Goal: Information Seeking & Learning: Learn about a topic

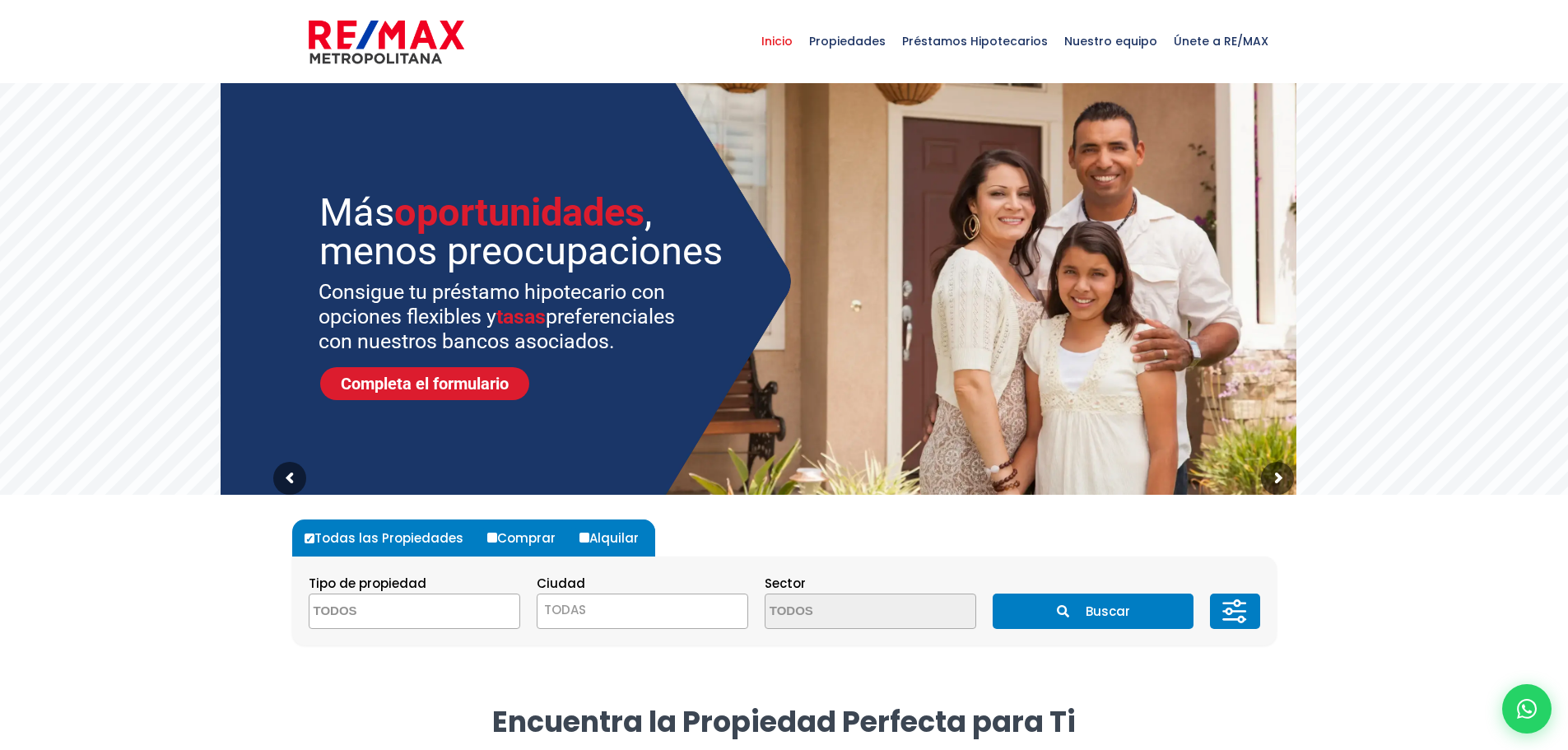
select select
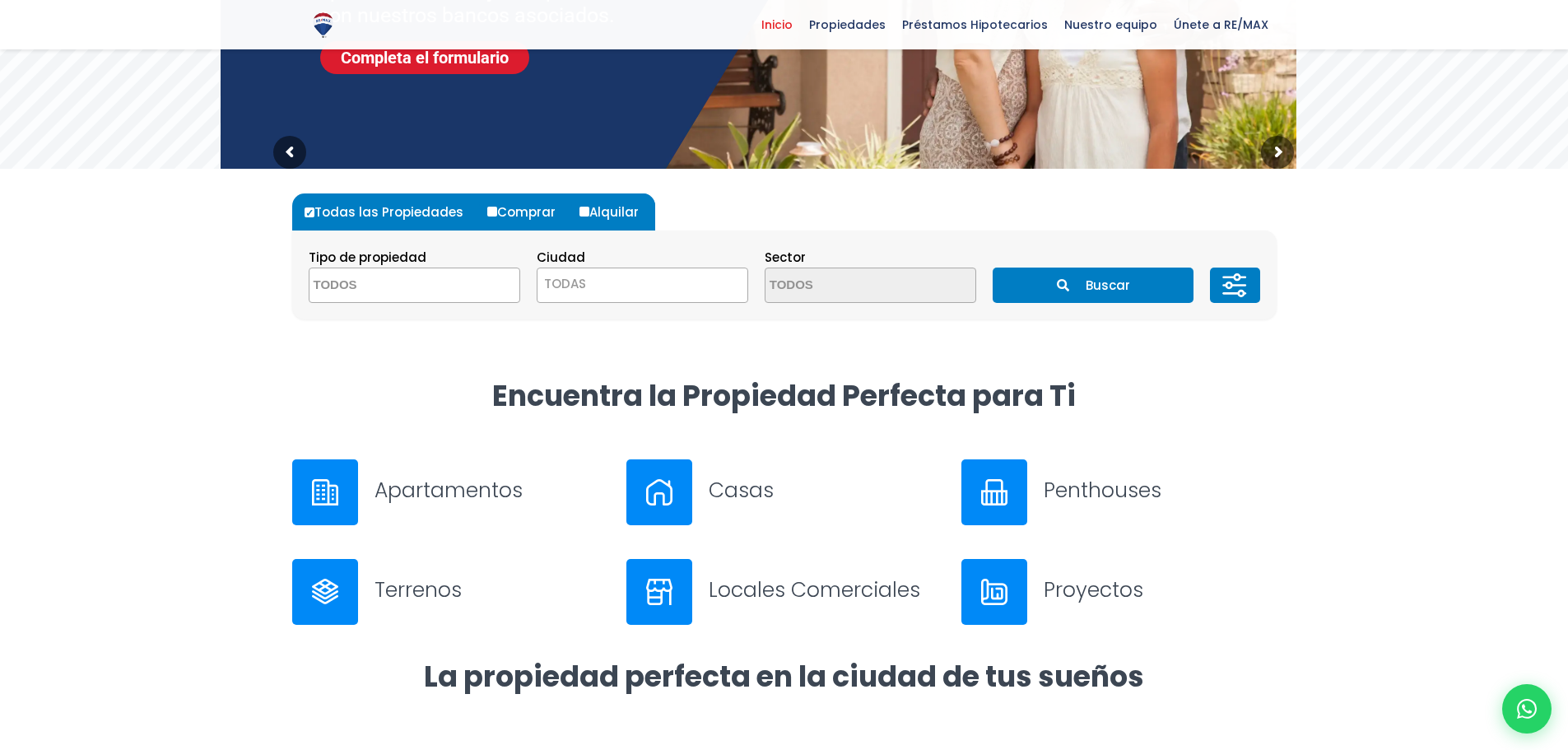
scroll to position [330, 0]
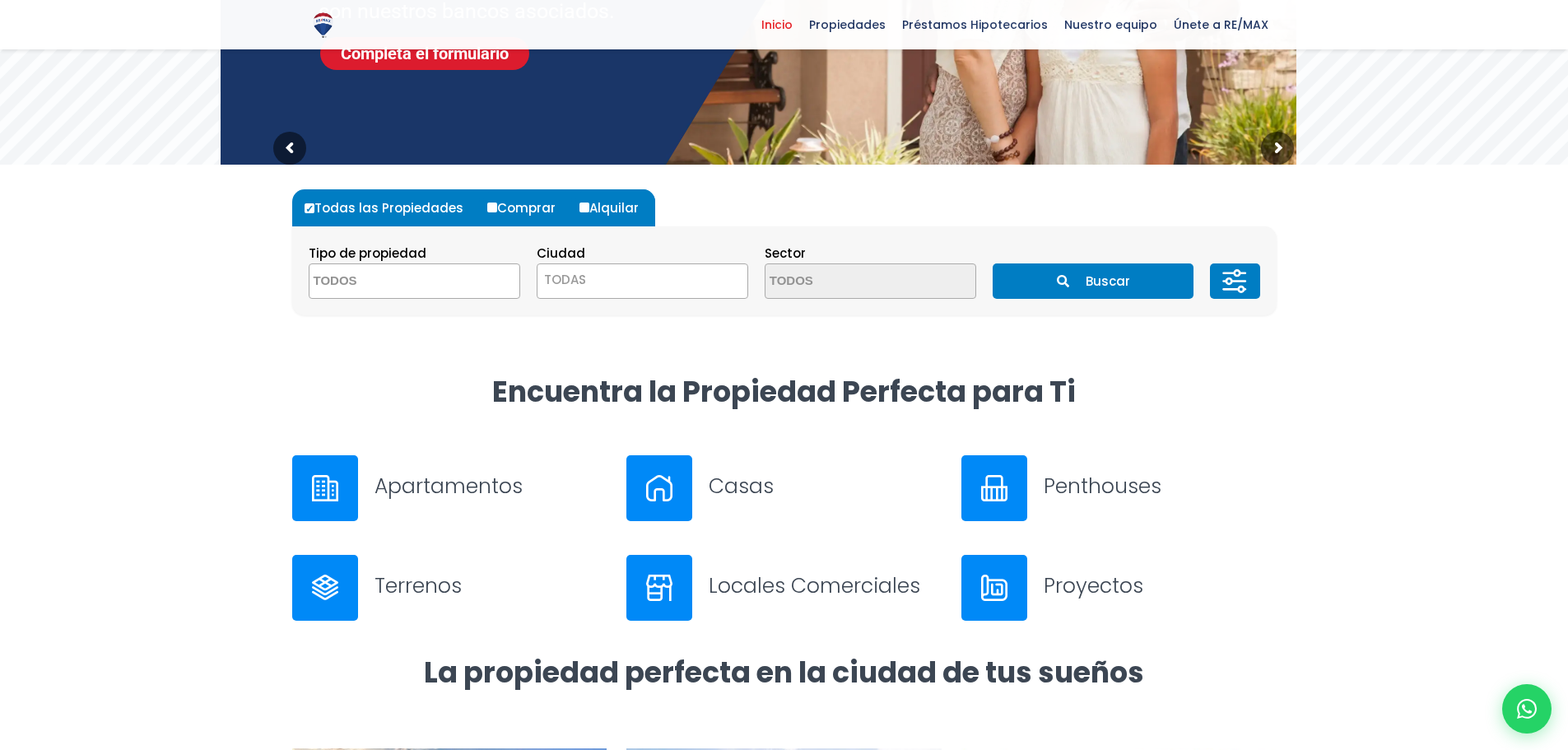
click at [663, 579] on img at bounding box center [659, 588] width 26 height 26
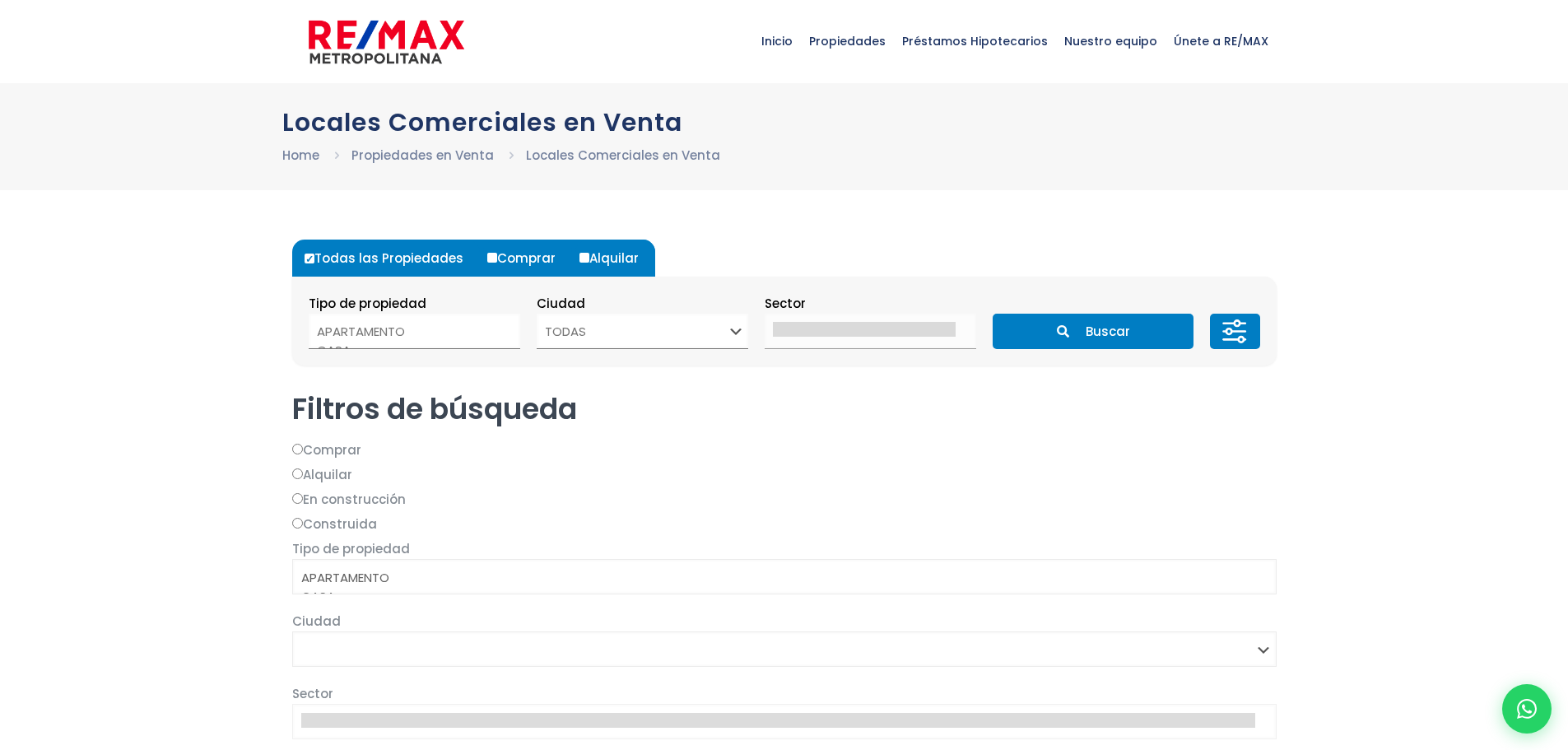
select select
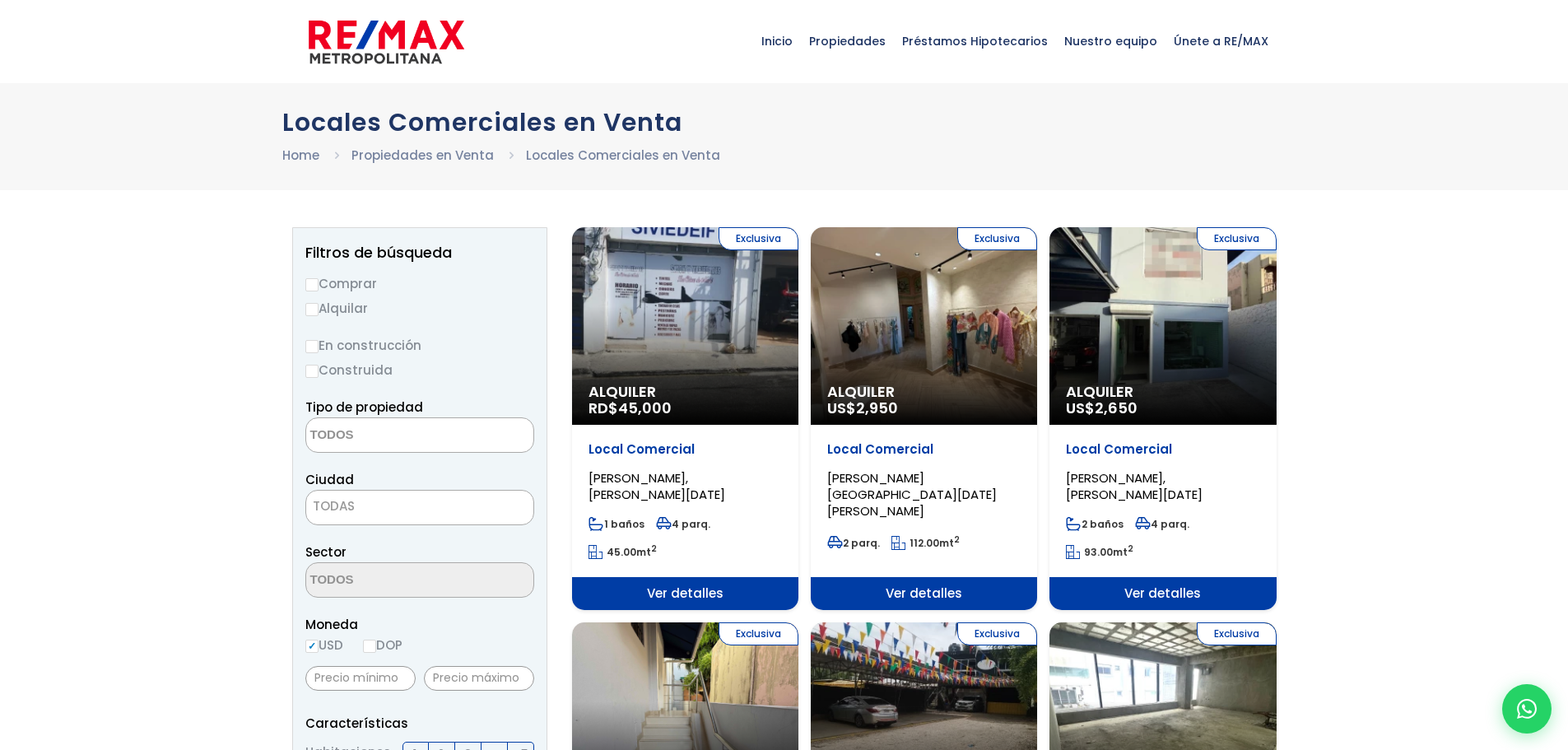
click at [309, 283] on input "Comprar" at bounding box center [311, 285] width 13 height 13
radio input "true"
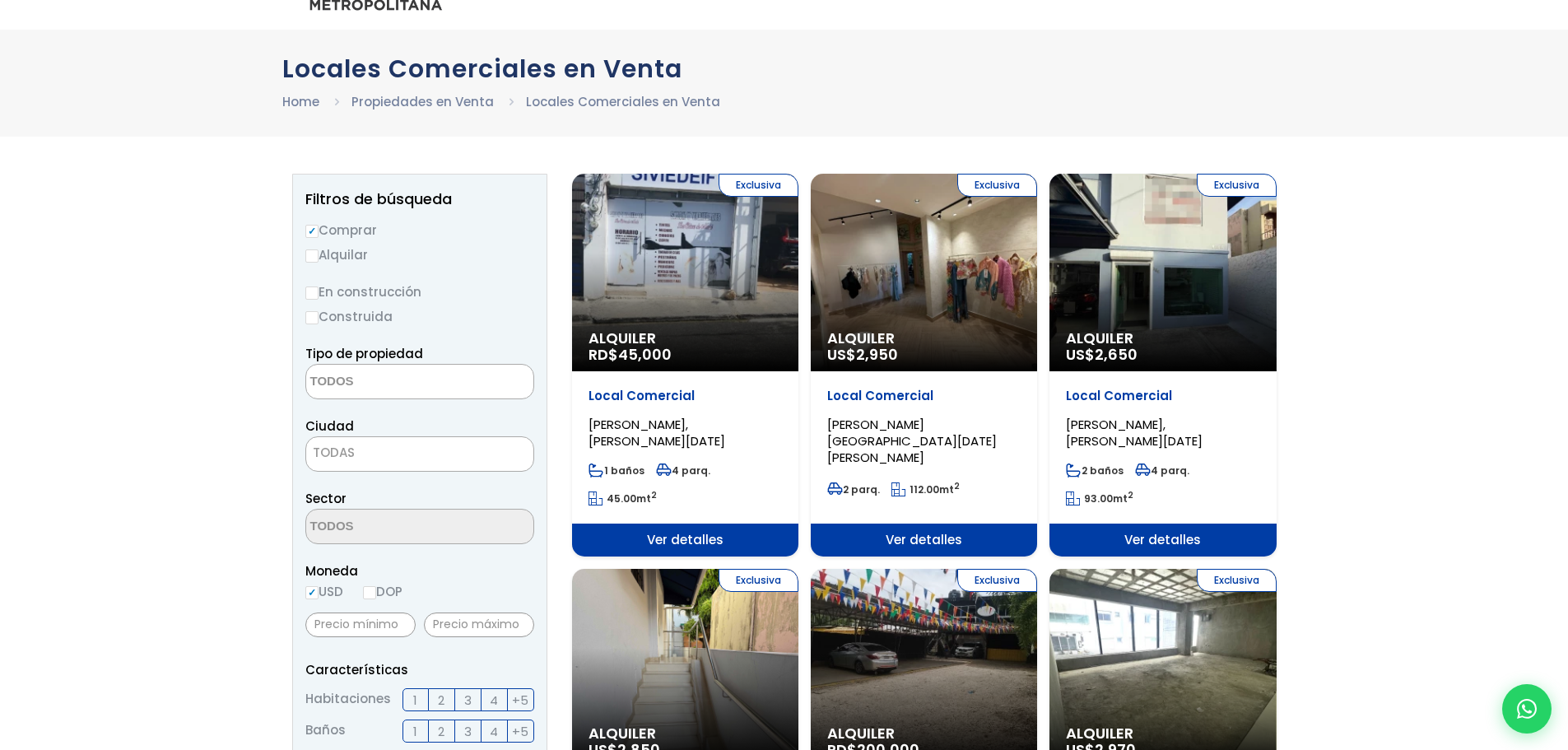
scroll to position [82, 0]
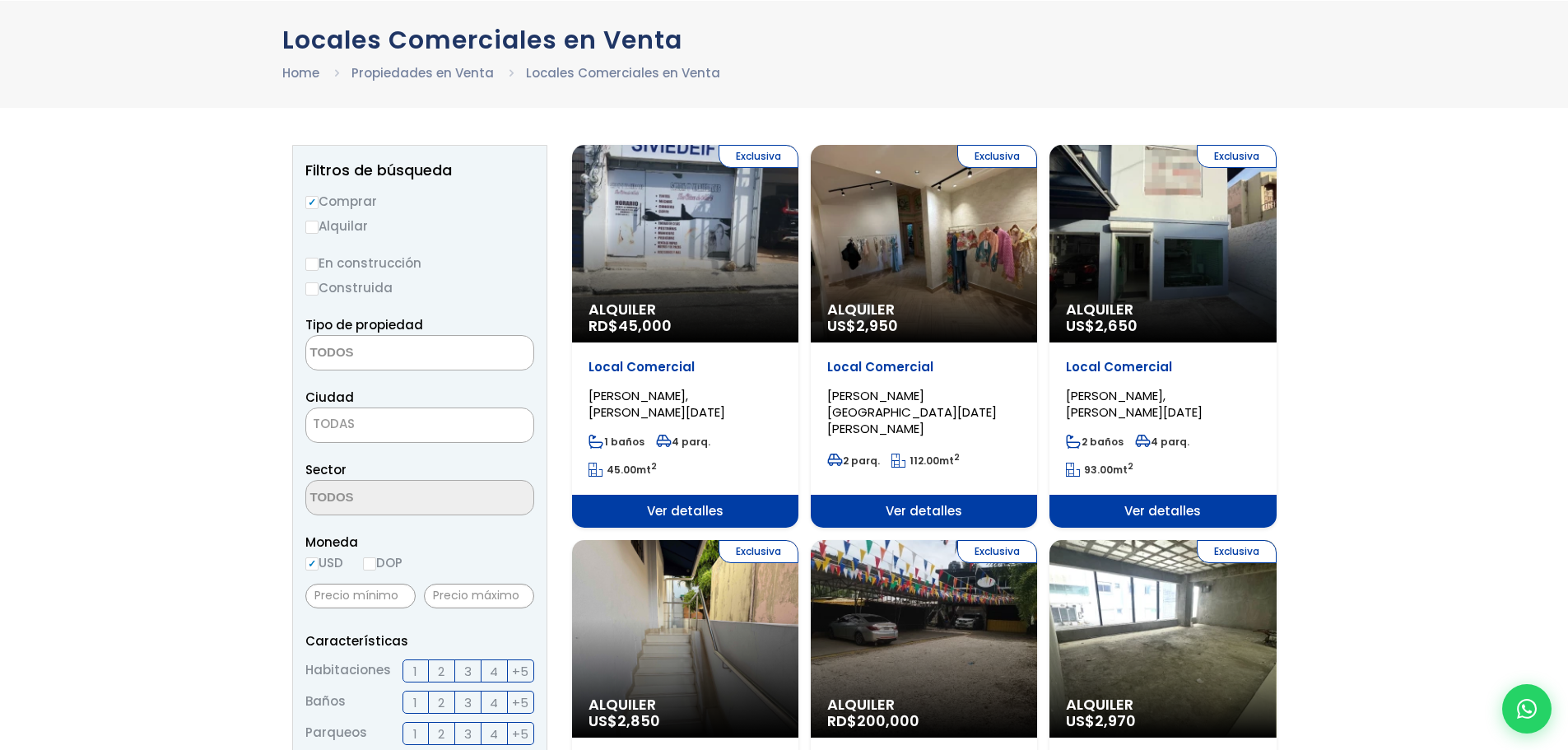
click at [515, 427] on span "TODAS" at bounding box center [420, 424] width 227 height 23
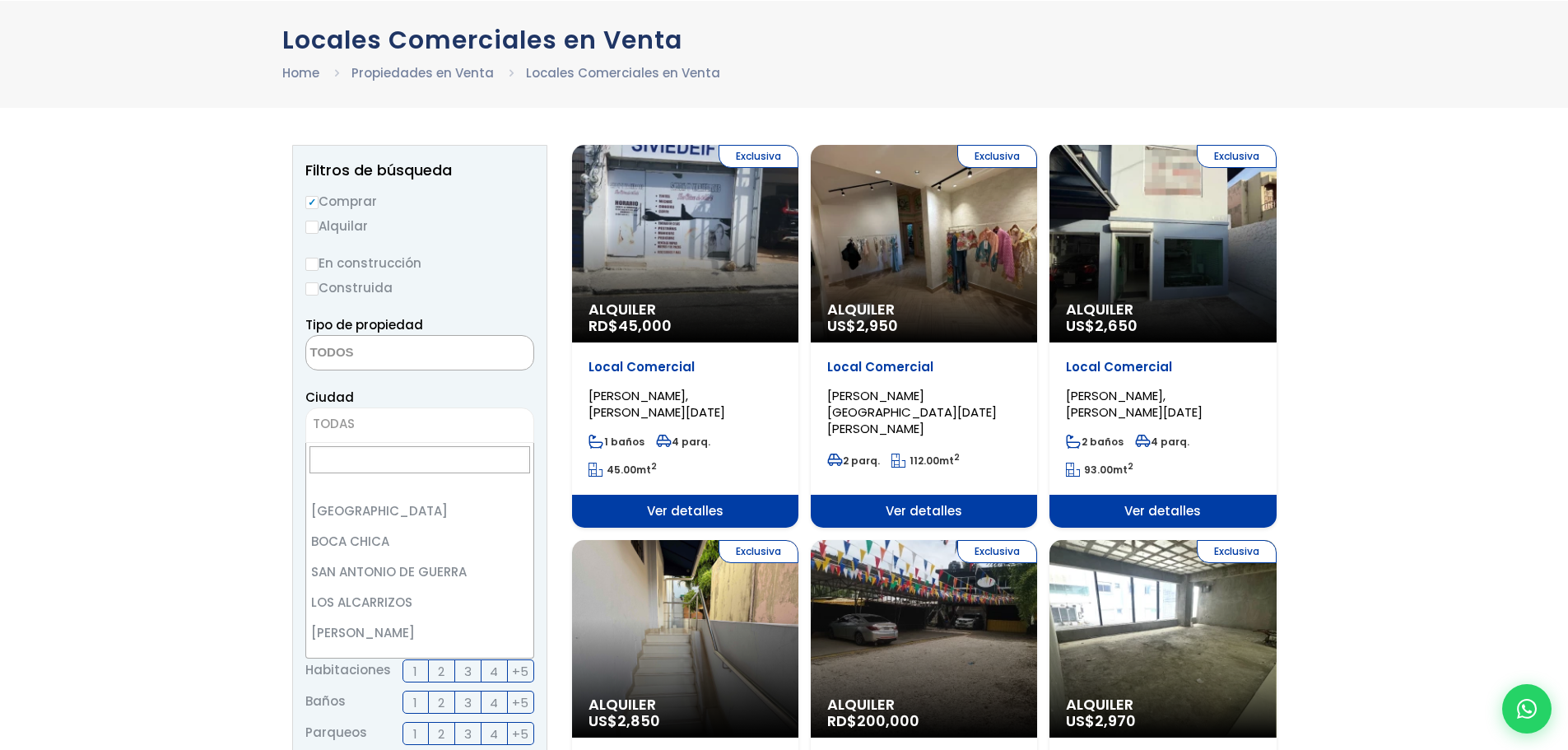
scroll to position [4724, 0]
select select "434"
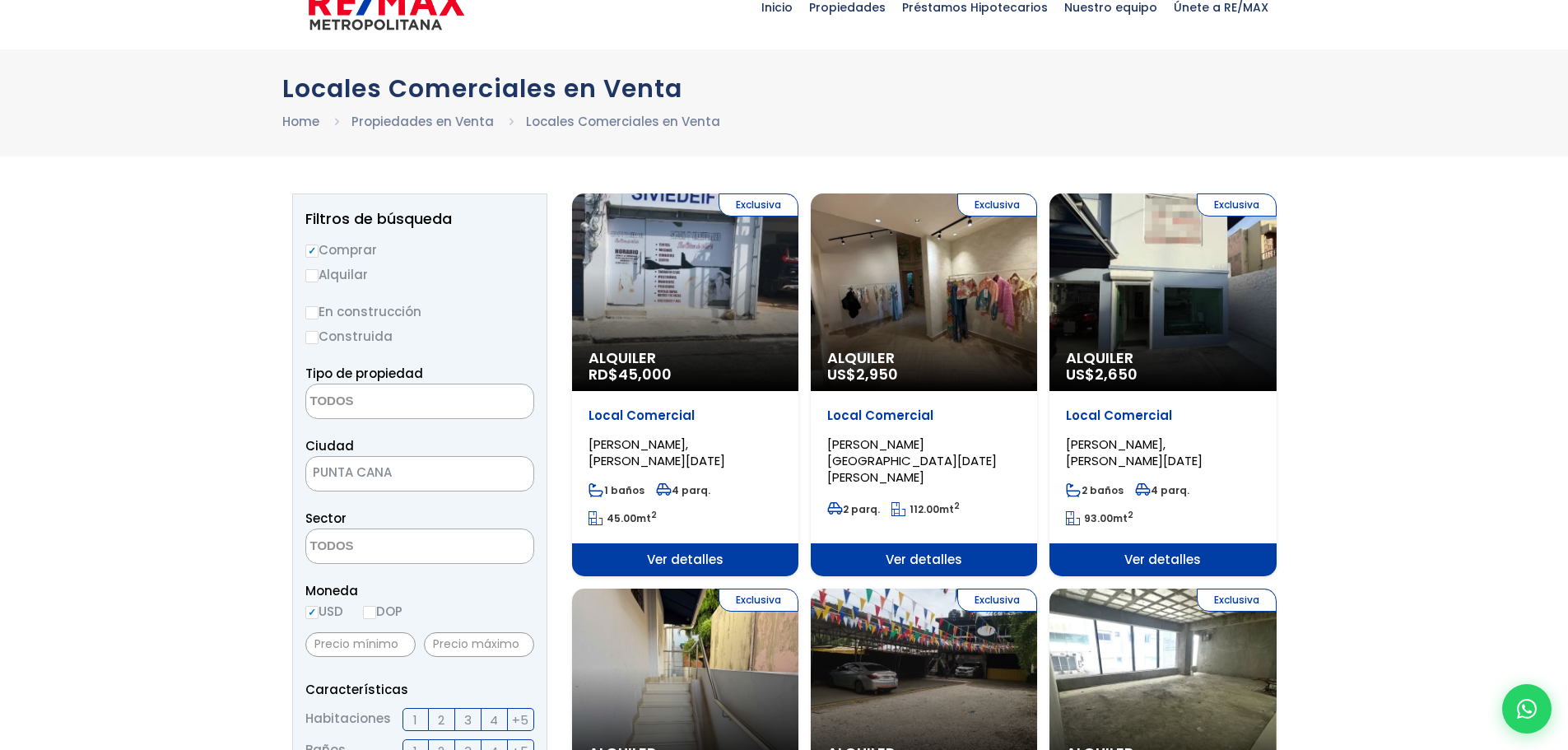
scroll to position [0, 0]
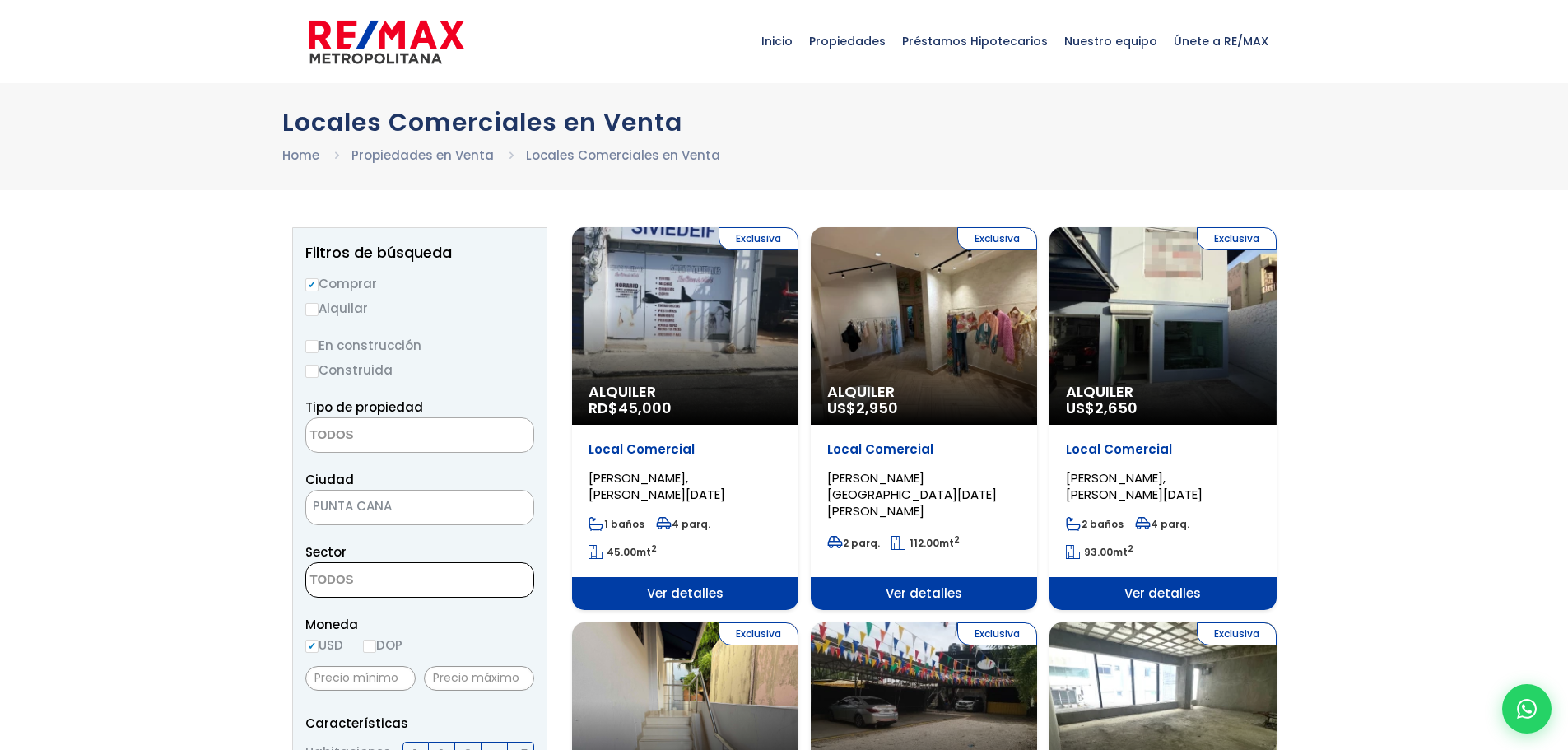
click at [417, 575] on textarea "Search" at bounding box center [385, 581] width 160 height 35
click at [511, 439] on span at bounding box center [420, 434] width 229 height 35
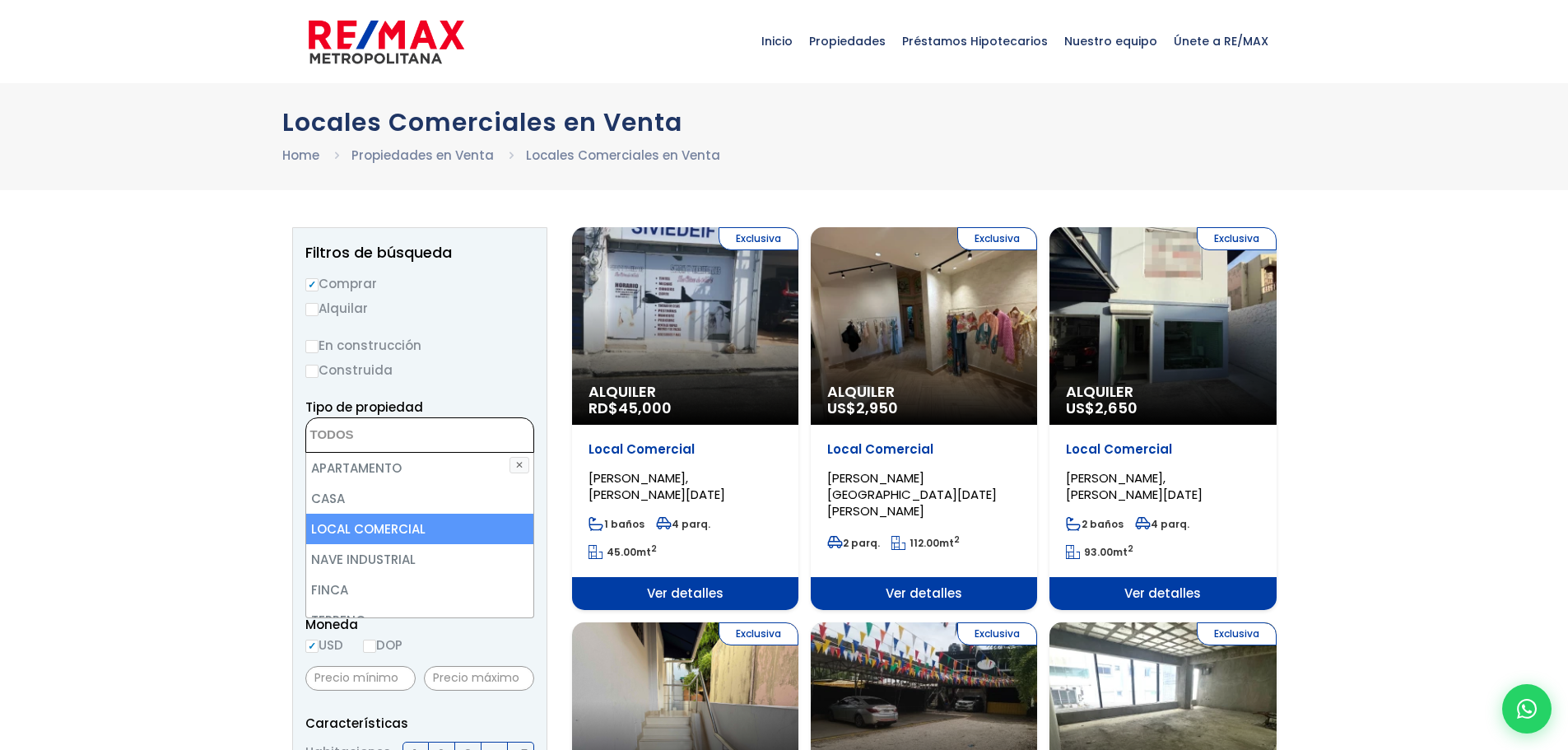
click at [360, 524] on li "LOCAL COMERCIAL" at bounding box center [420, 529] width 227 height 31
select select "comercial+site"
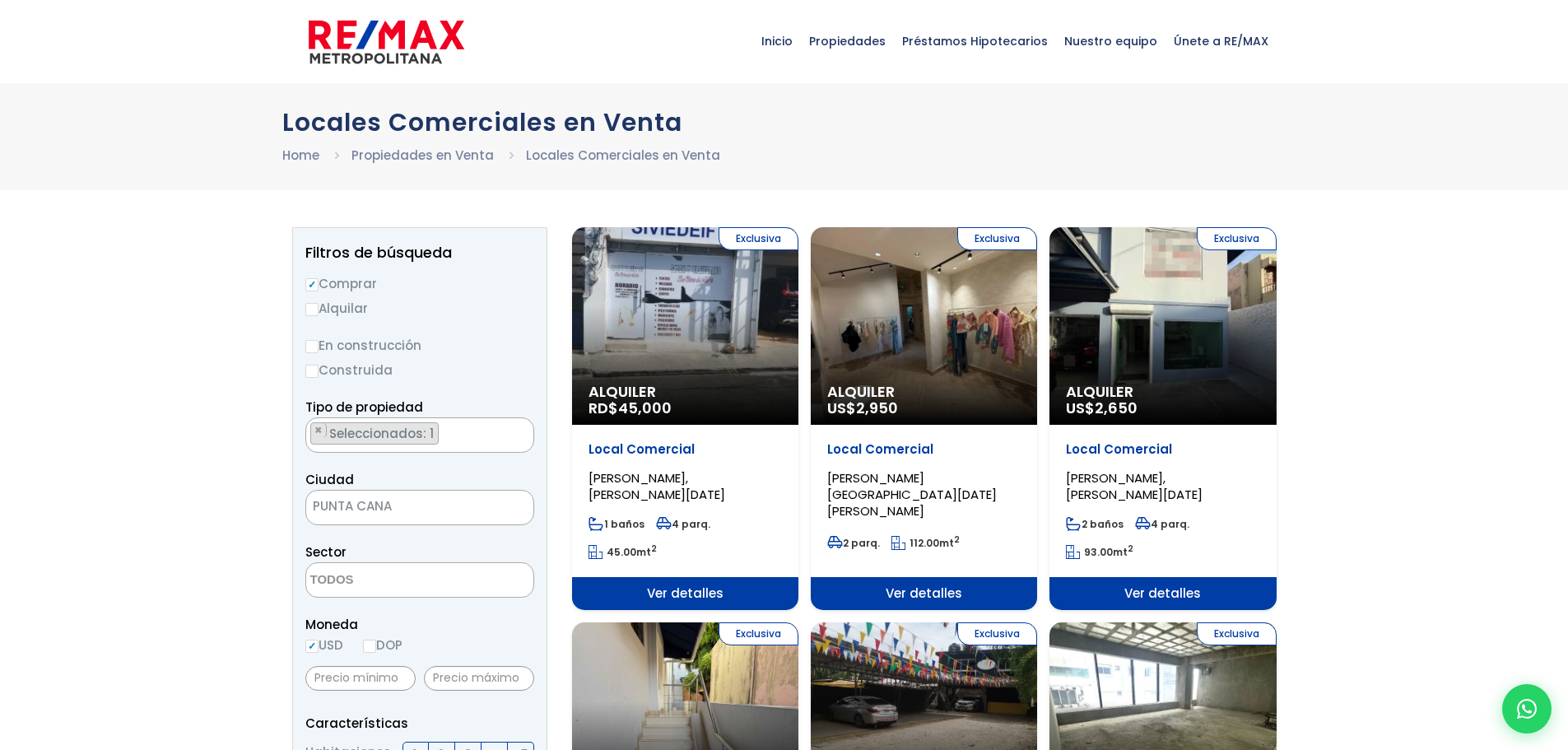
click at [531, 438] on span "× × Seleccionados: 1" at bounding box center [420, 434] width 229 height 35
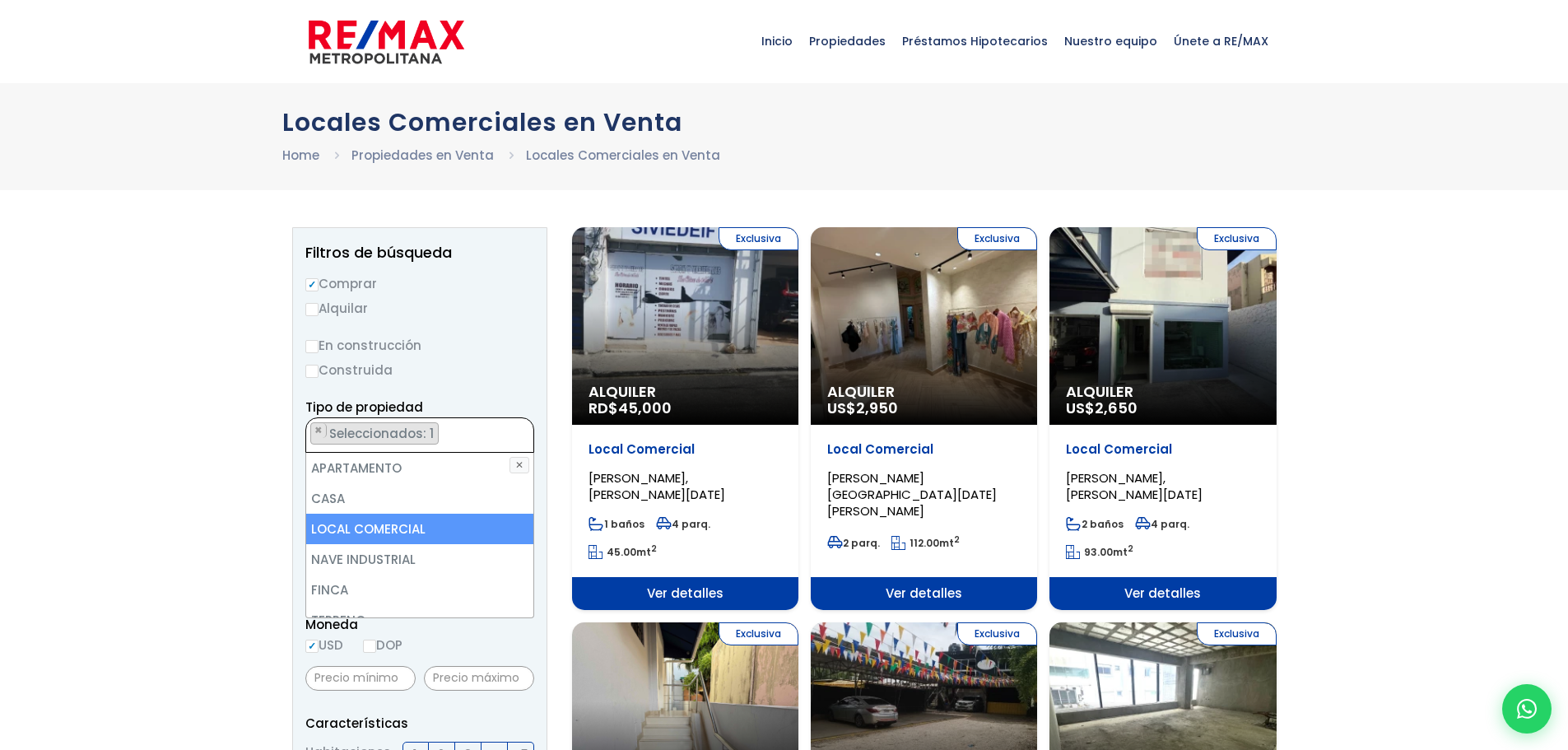
click at [373, 526] on li "LOCAL COMERCIAL" at bounding box center [420, 529] width 227 height 31
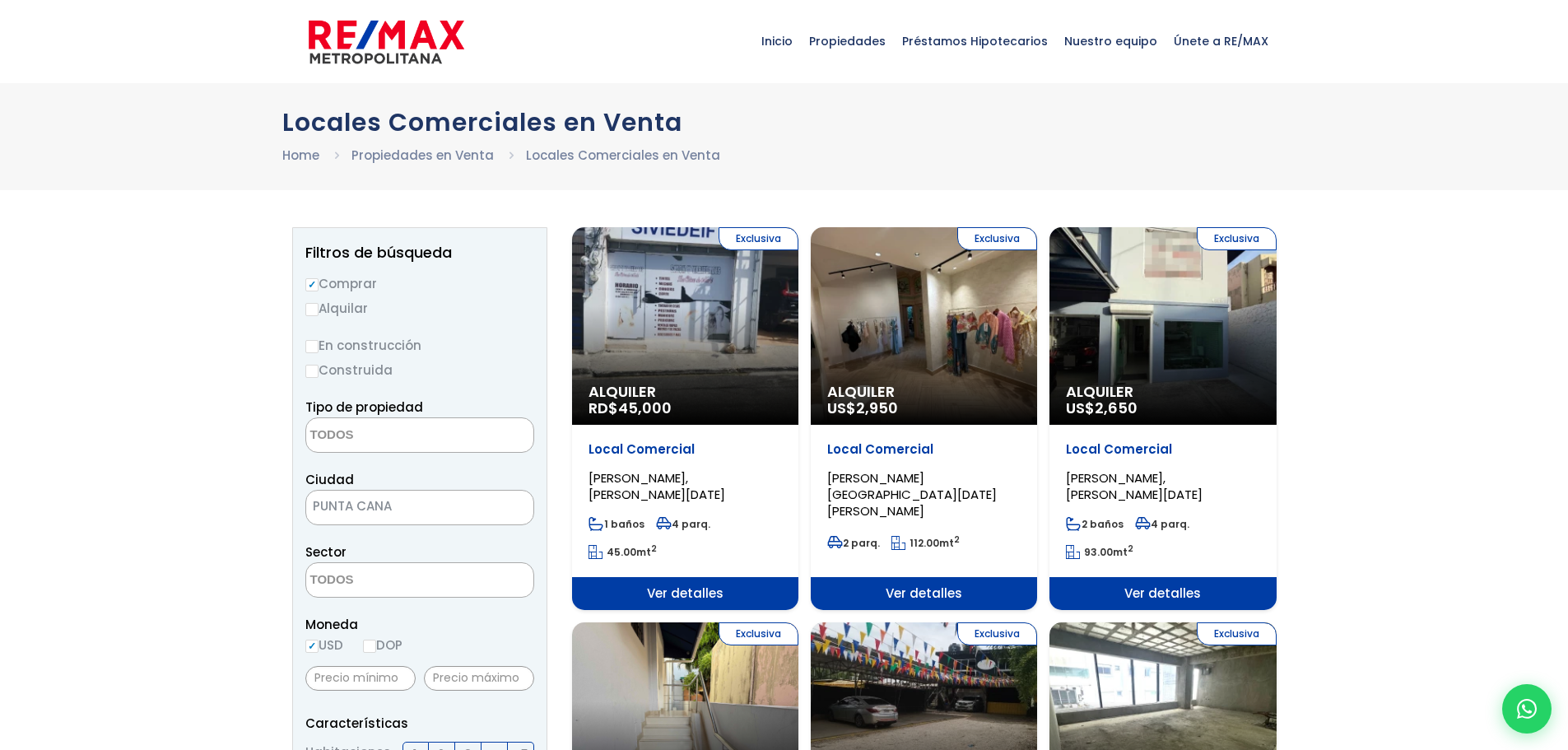
click at [424, 435] on textarea "Search" at bounding box center [385, 435] width 160 height 35
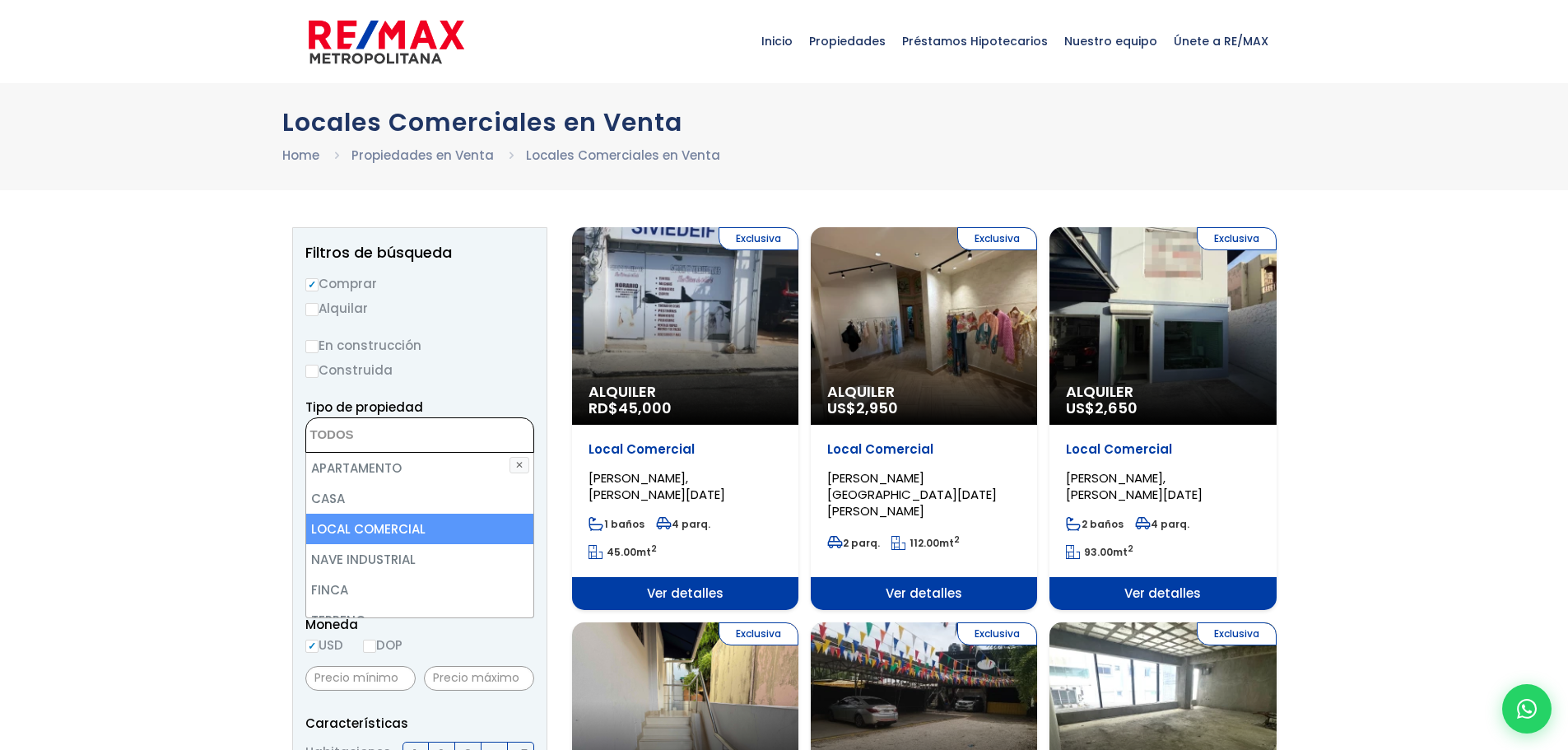
click at [354, 524] on li "LOCAL COMERCIAL" at bounding box center [420, 529] width 227 height 31
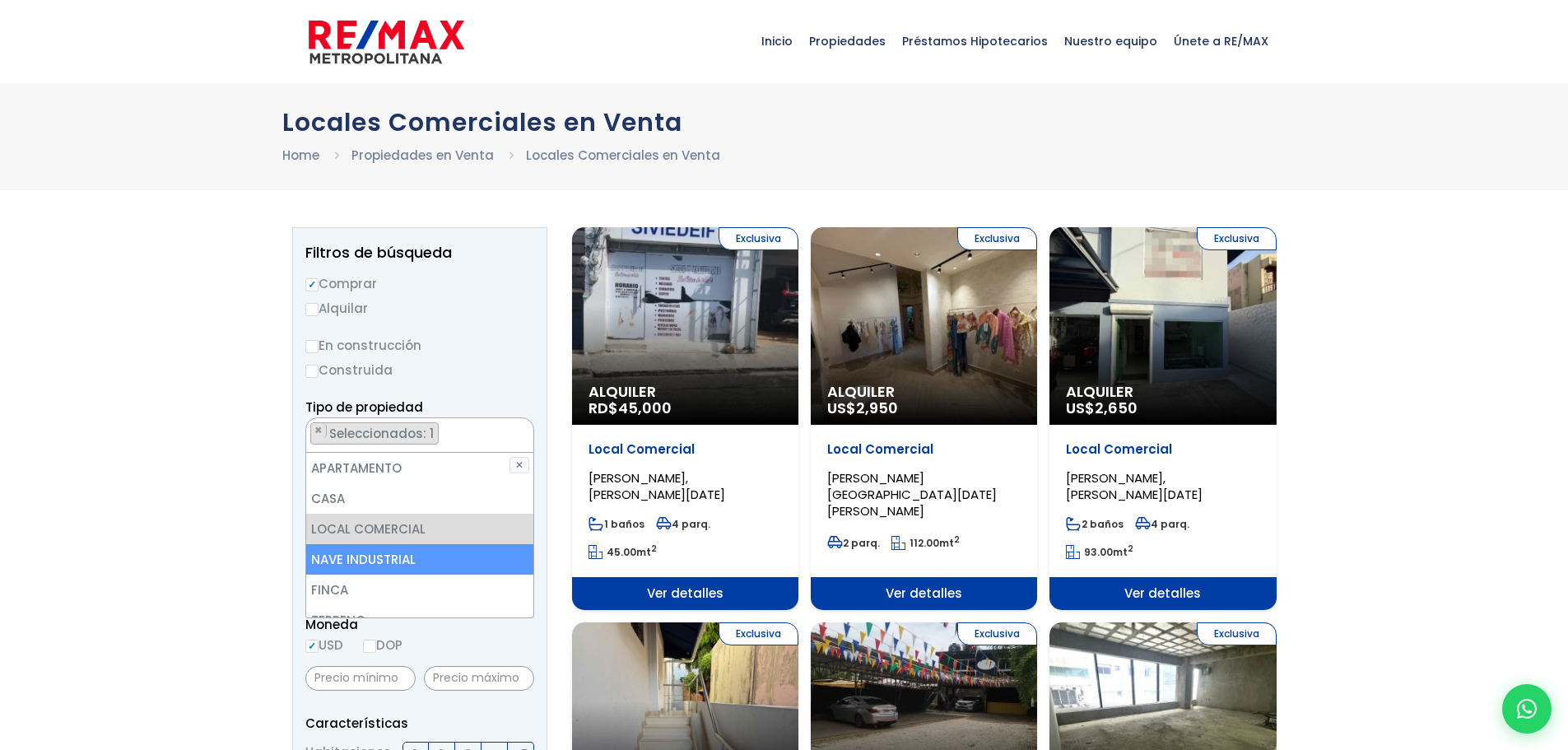
click at [358, 559] on li "NAVE INDUSTRIAL" at bounding box center [420, 559] width 227 height 31
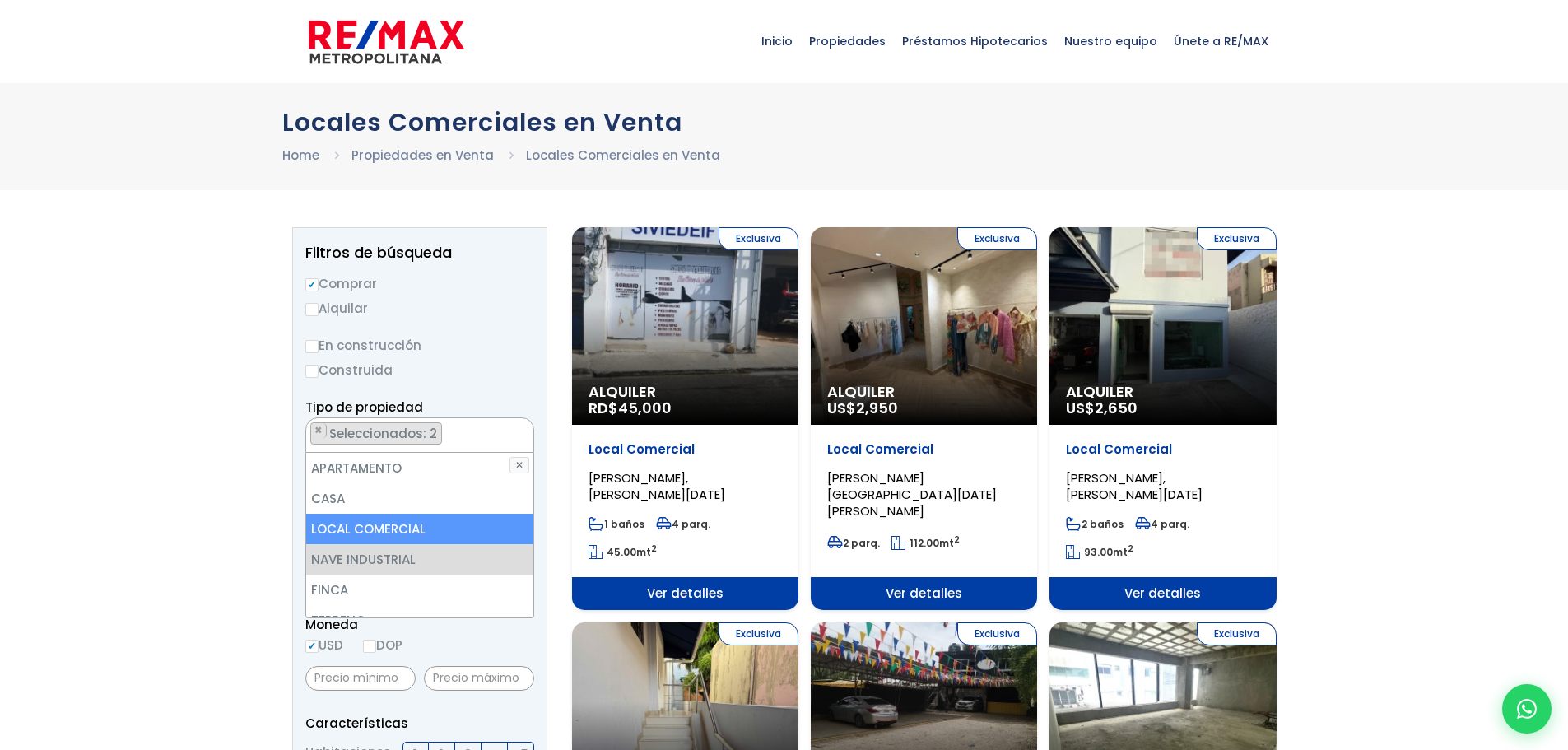
click at [370, 537] on li "LOCAL COMERCIAL" at bounding box center [420, 529] width 227 height 31
select select "industrial+site"
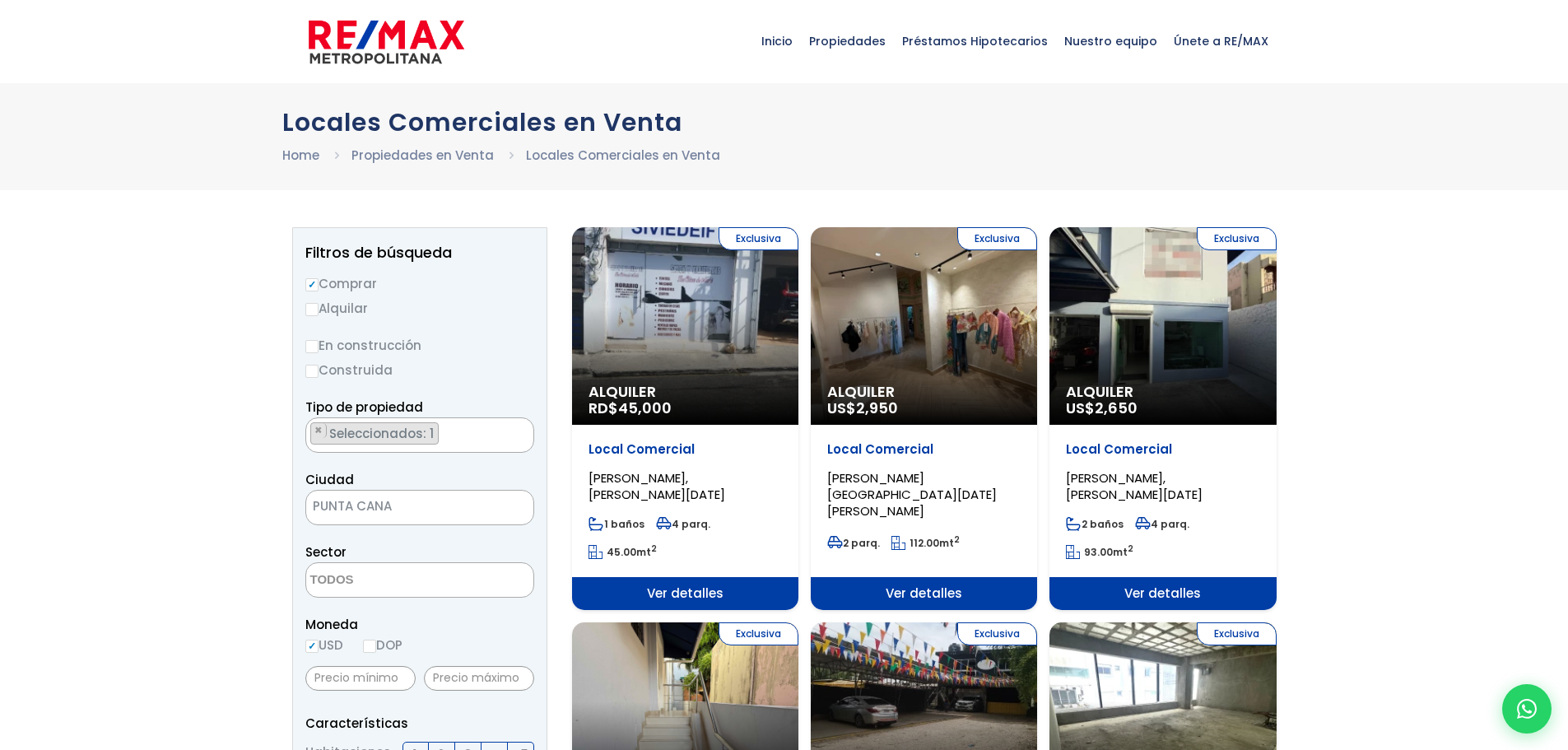
click at [408, 510] on span "PUNTA CANA" at bounding box center [398, 506] width 186 height 23
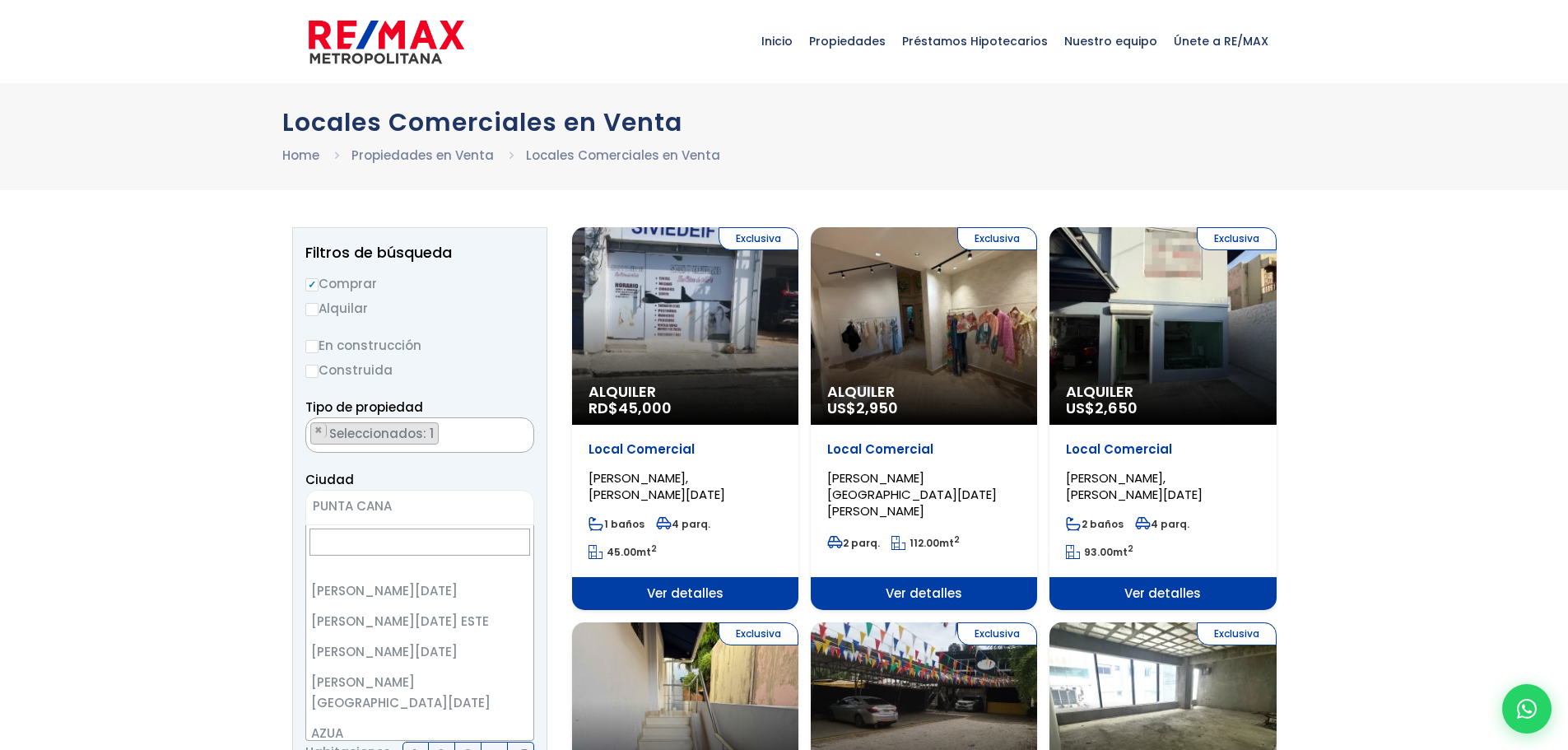
scroll to position [4750, 0]
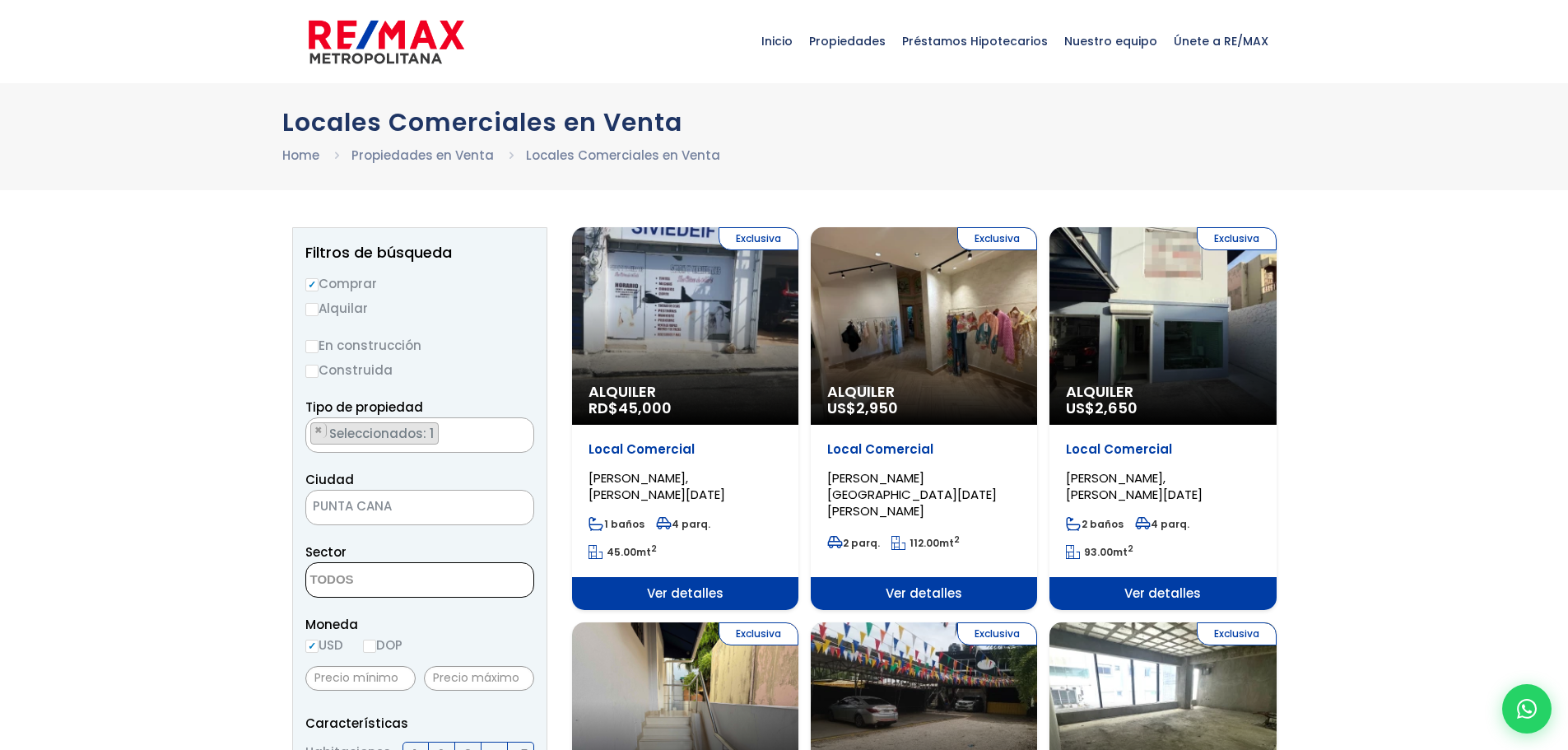
click at [378, 583] on textarea "Search" at bounding box center [385, 581] width 160 height 35
click at [312, 288] on input "Comprar" at bounding box center [311, 285] width 13 height 13
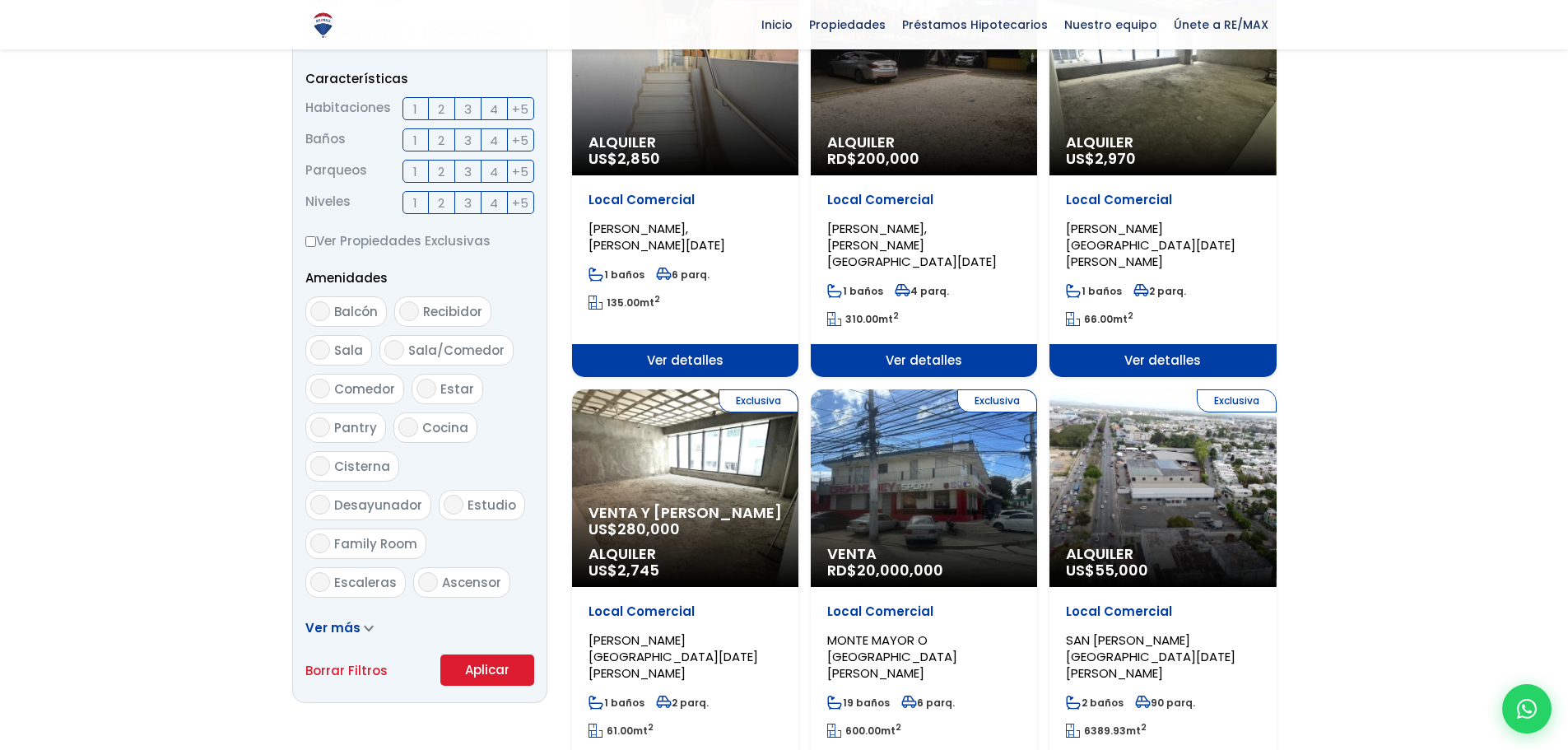
scroll to position [658, 0]
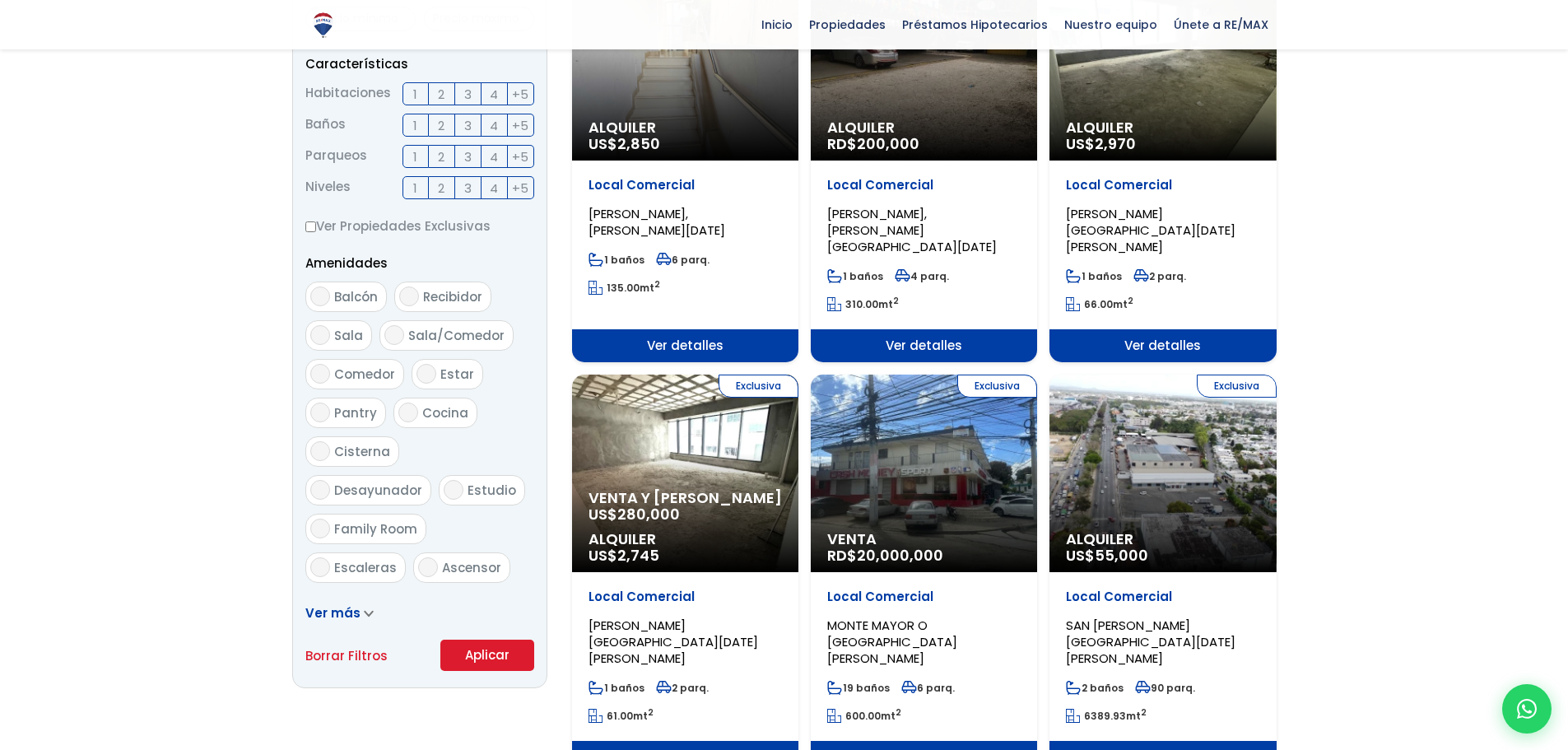
click at [488, 654] on button "Aplicar" at bounding box center [487, 655] width 93 height 31
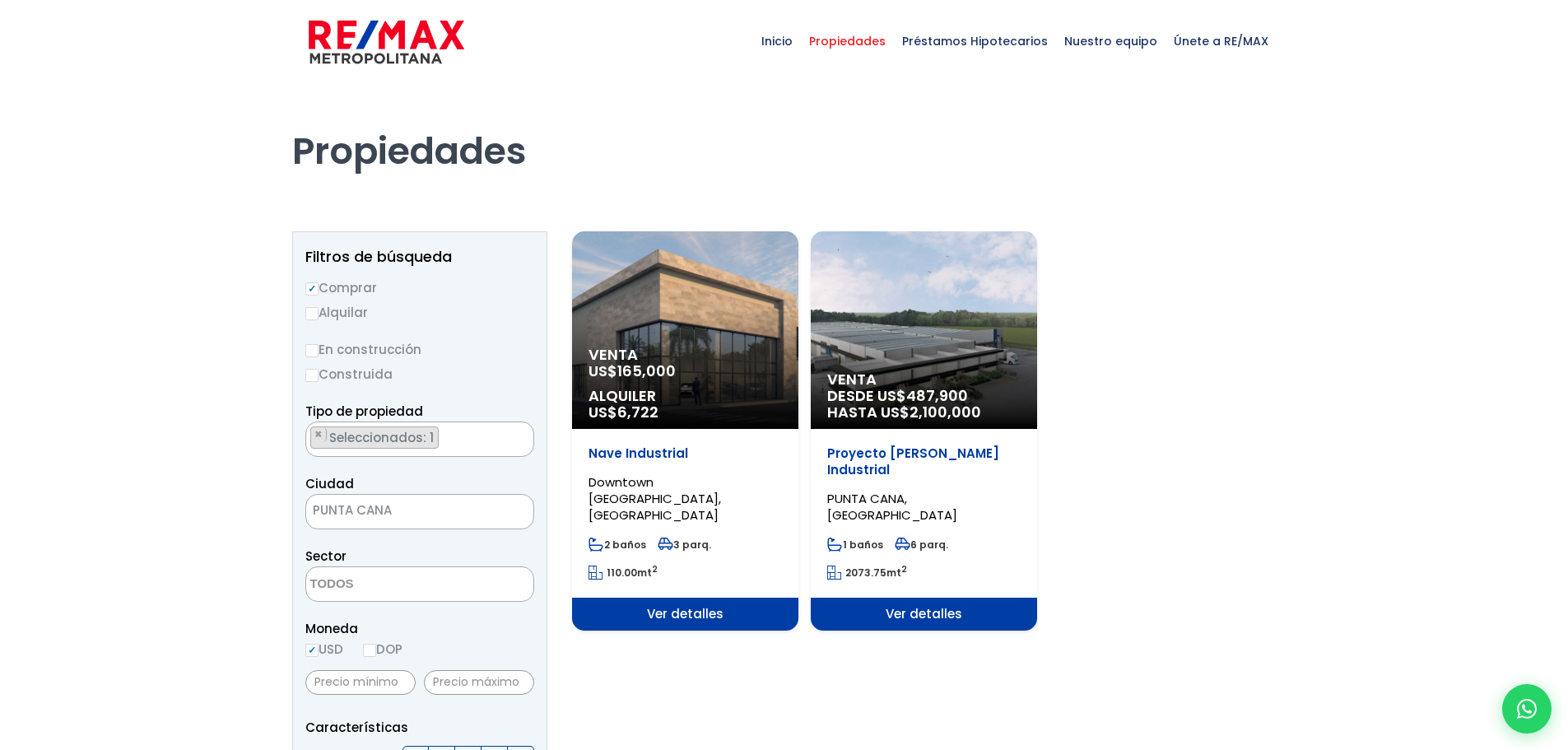
click at [491, 442] on ul "× Seleccionados: 1" at bounding box center [409, 440] width 206 height 35
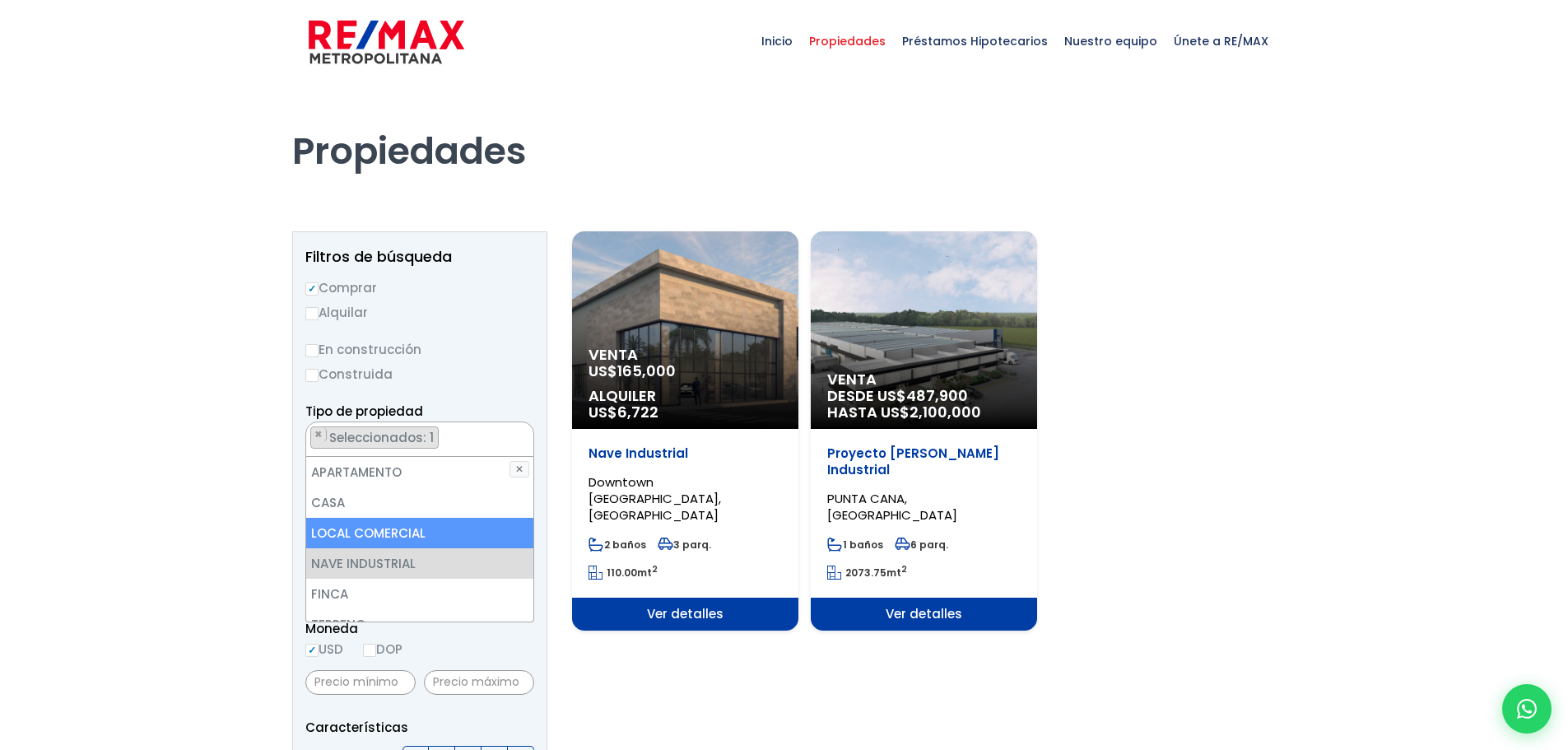
click at [338, 532] on li "LOCAL COMERCIAL" at bounding box center [420, 532] width 227 height 31
select select "comercial+site"
click at [89, 503] on div at bounding box center [784, 739] width 1568 height 1313
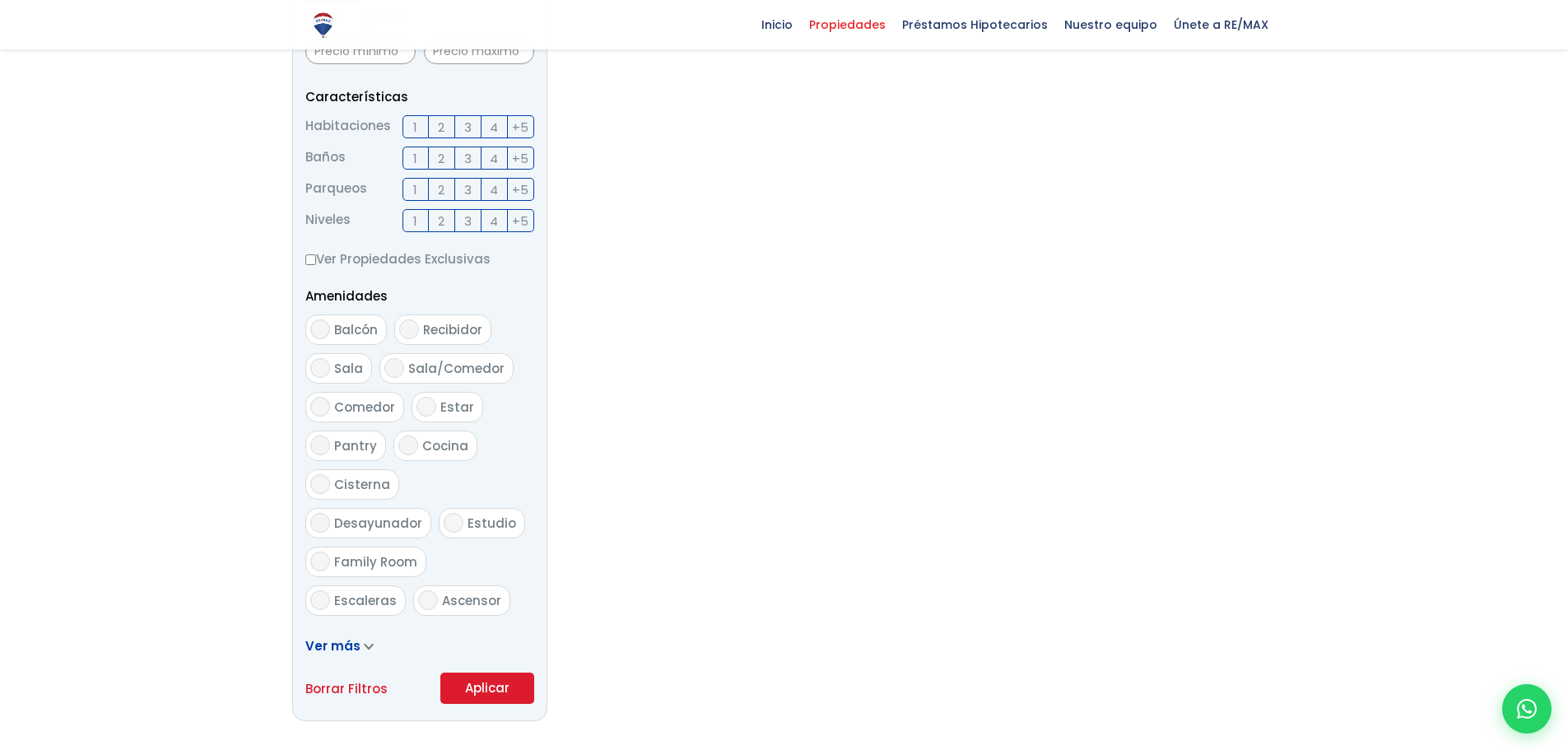
scroll to position [658, 0]
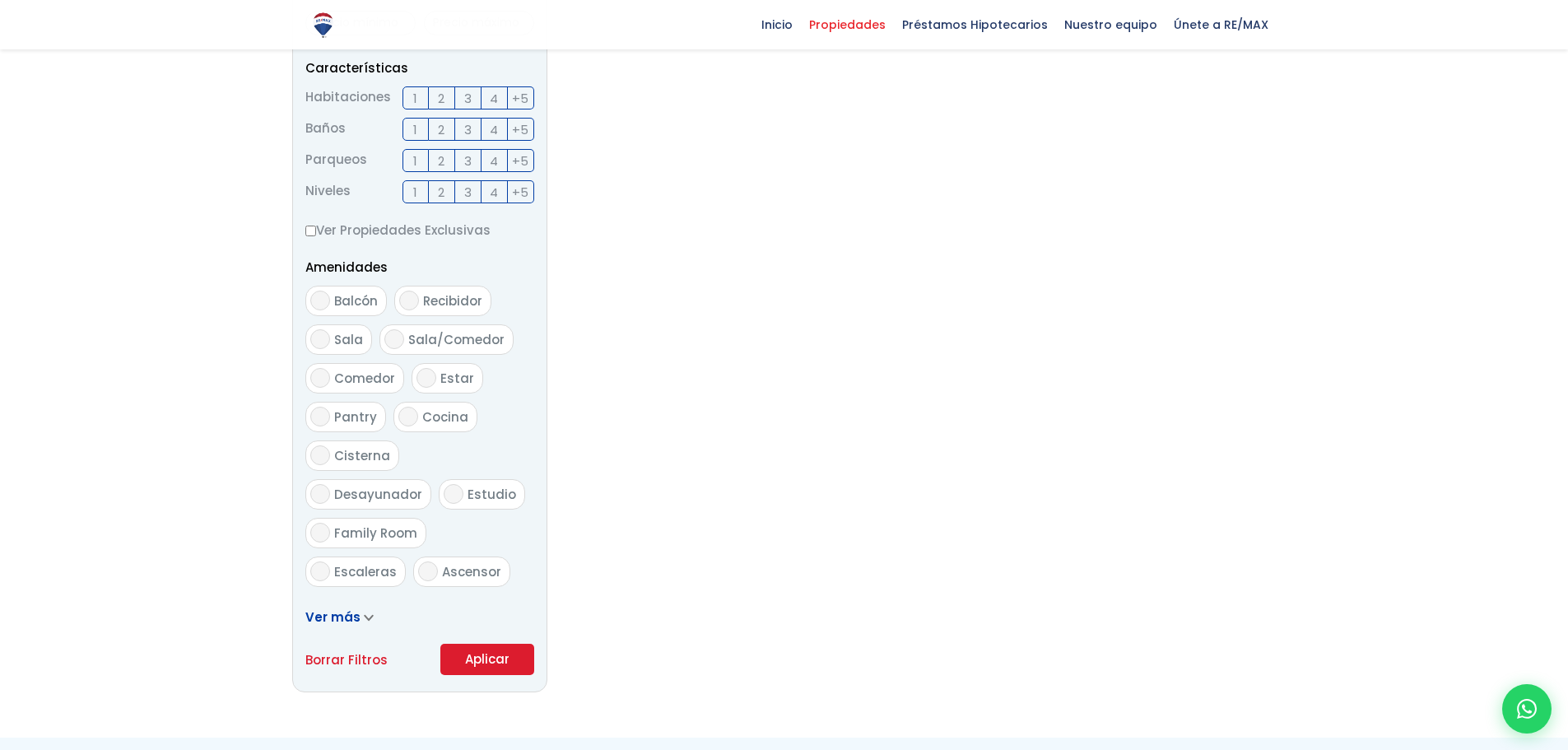
click at [469, 664] on button "Aplicar" at bounding box center [487, 658] width 93 height 31
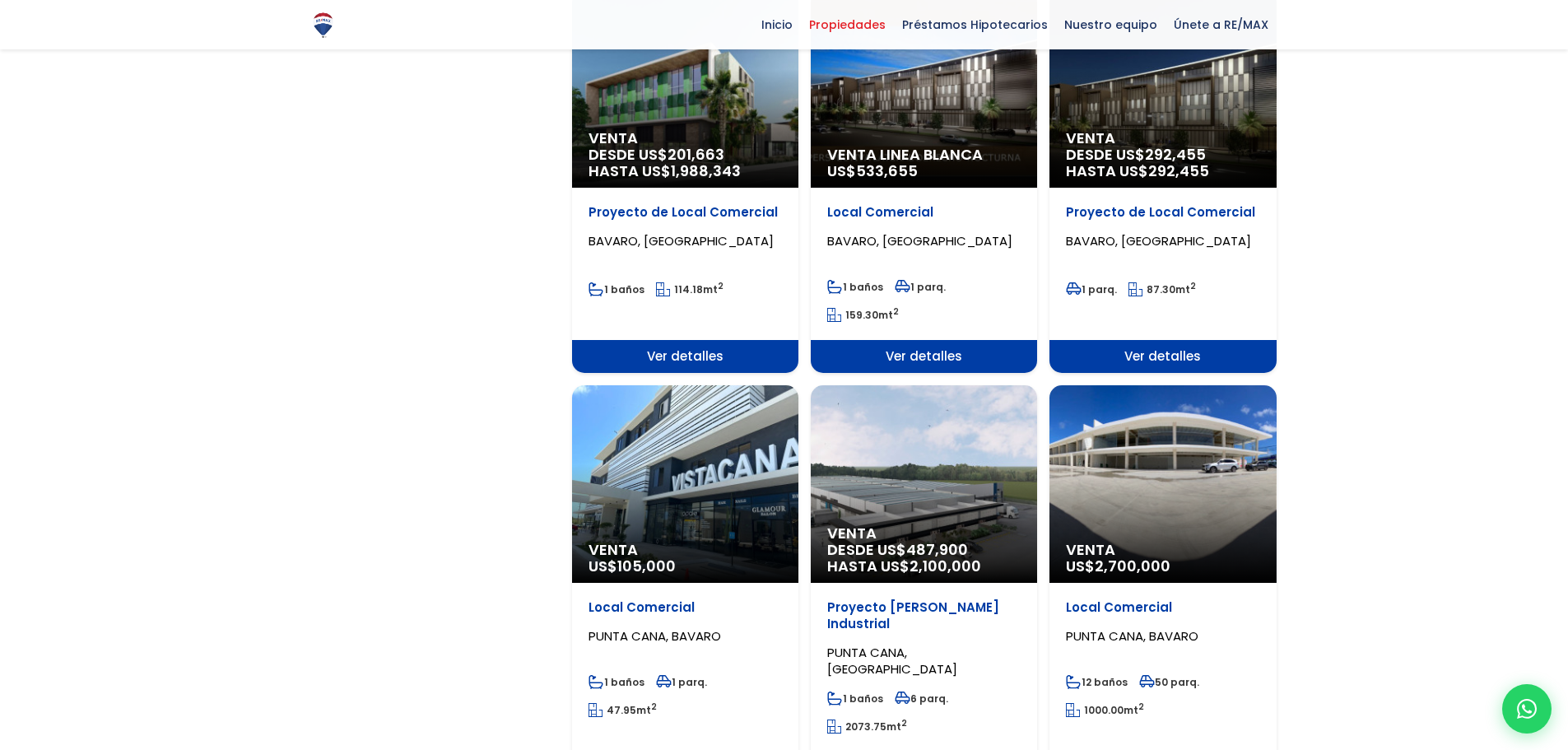
scroll to position [1481, 0]
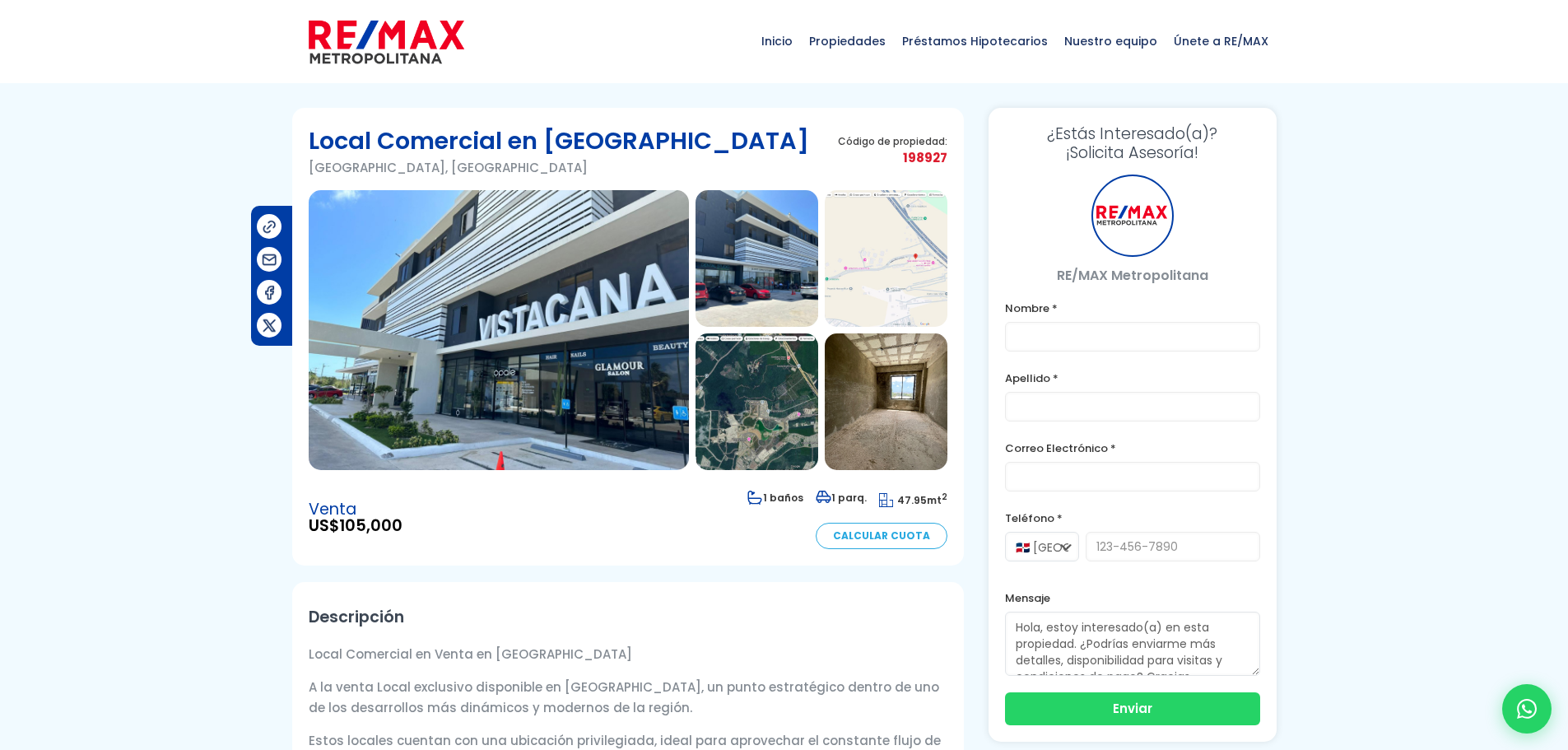
click at [618, 318] on img at bounding box center [498, 330] width 380 height 280
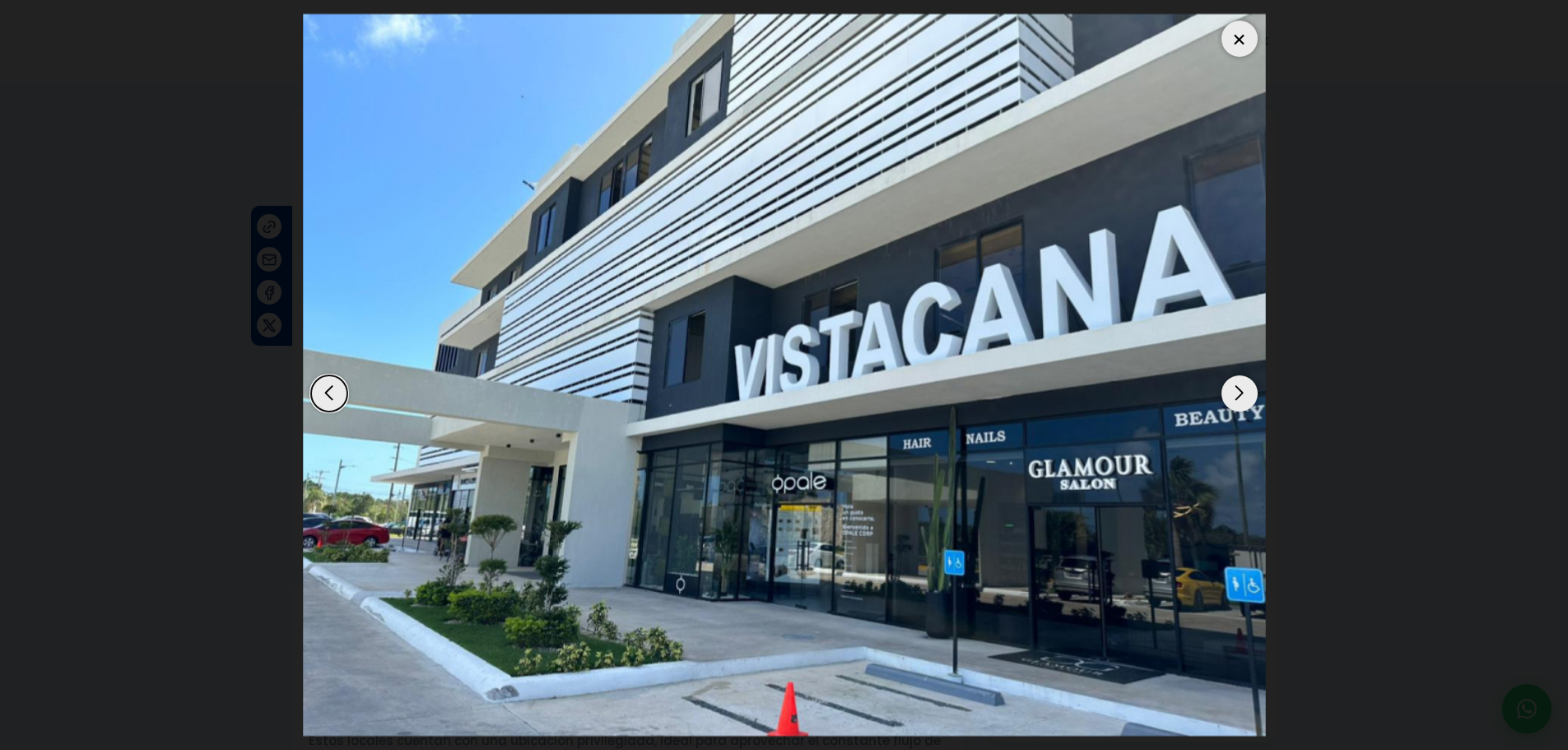
click at [1237, 388] on div "Next slide" at bounding box center [1239, 393] width 36 height 36
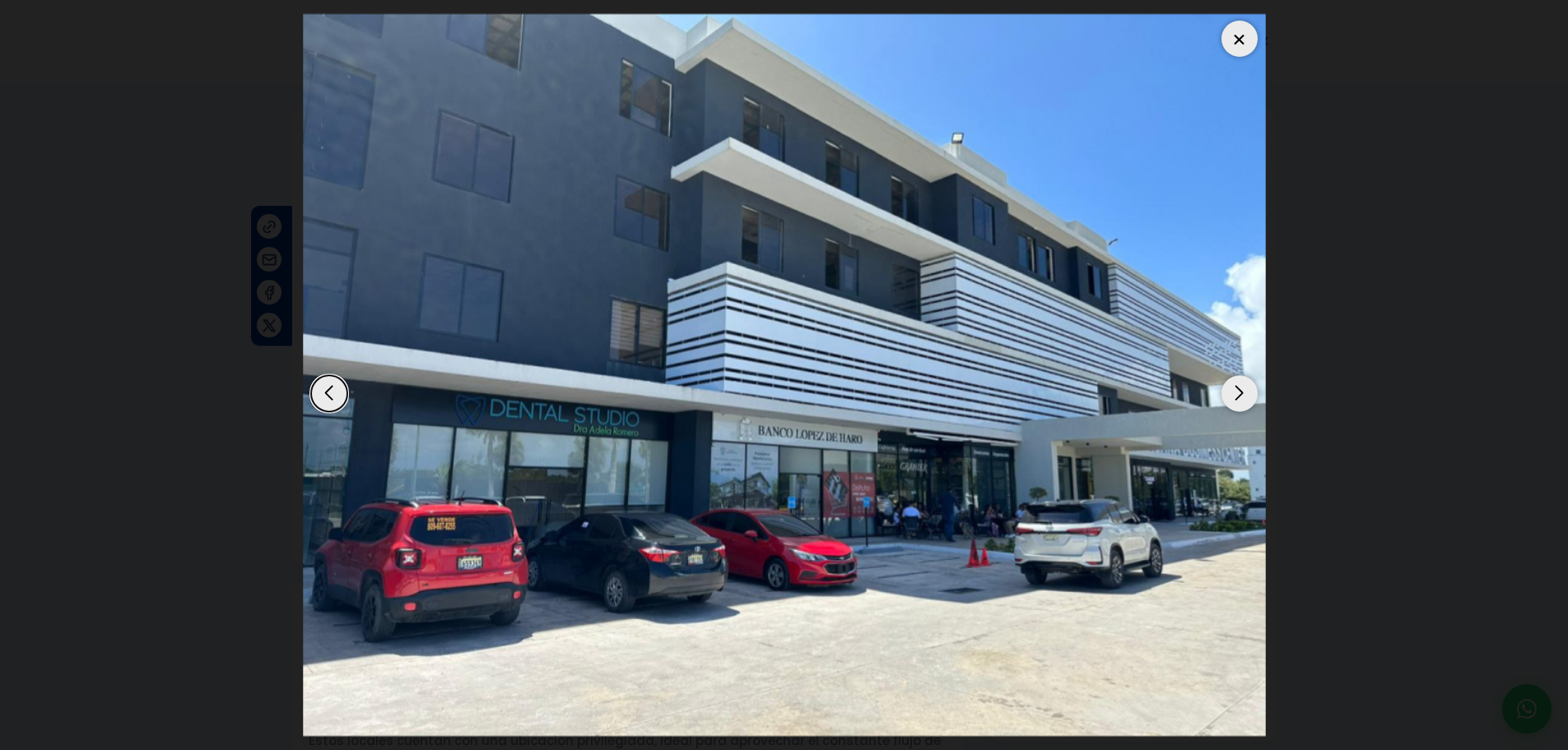
click at [1237, 388] on div "Next slide" at bounding box center [1239, 393] width 36 height 36
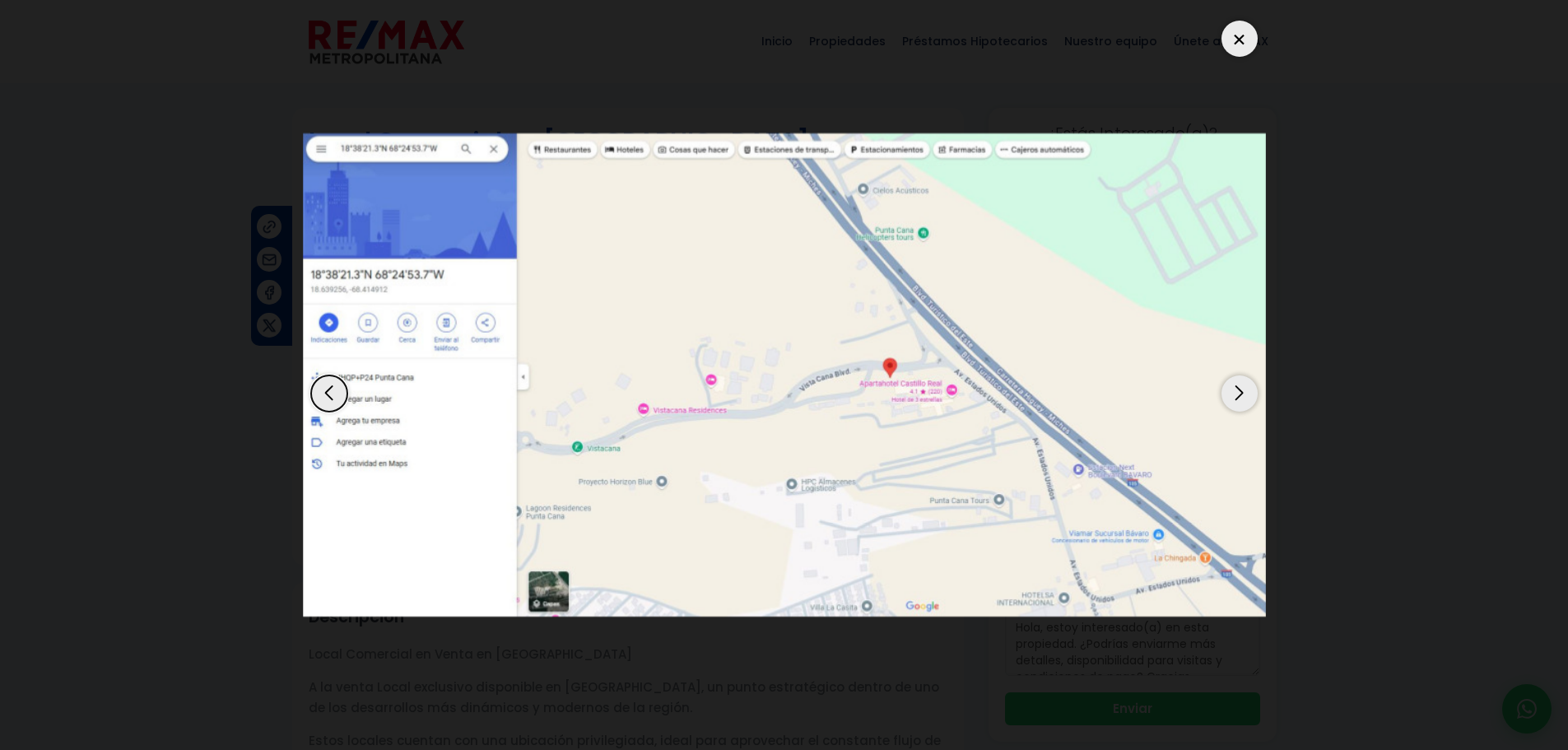
click at [328, 394] on div "Previous slide" at bounding box center [329, 393] width 36 height 36
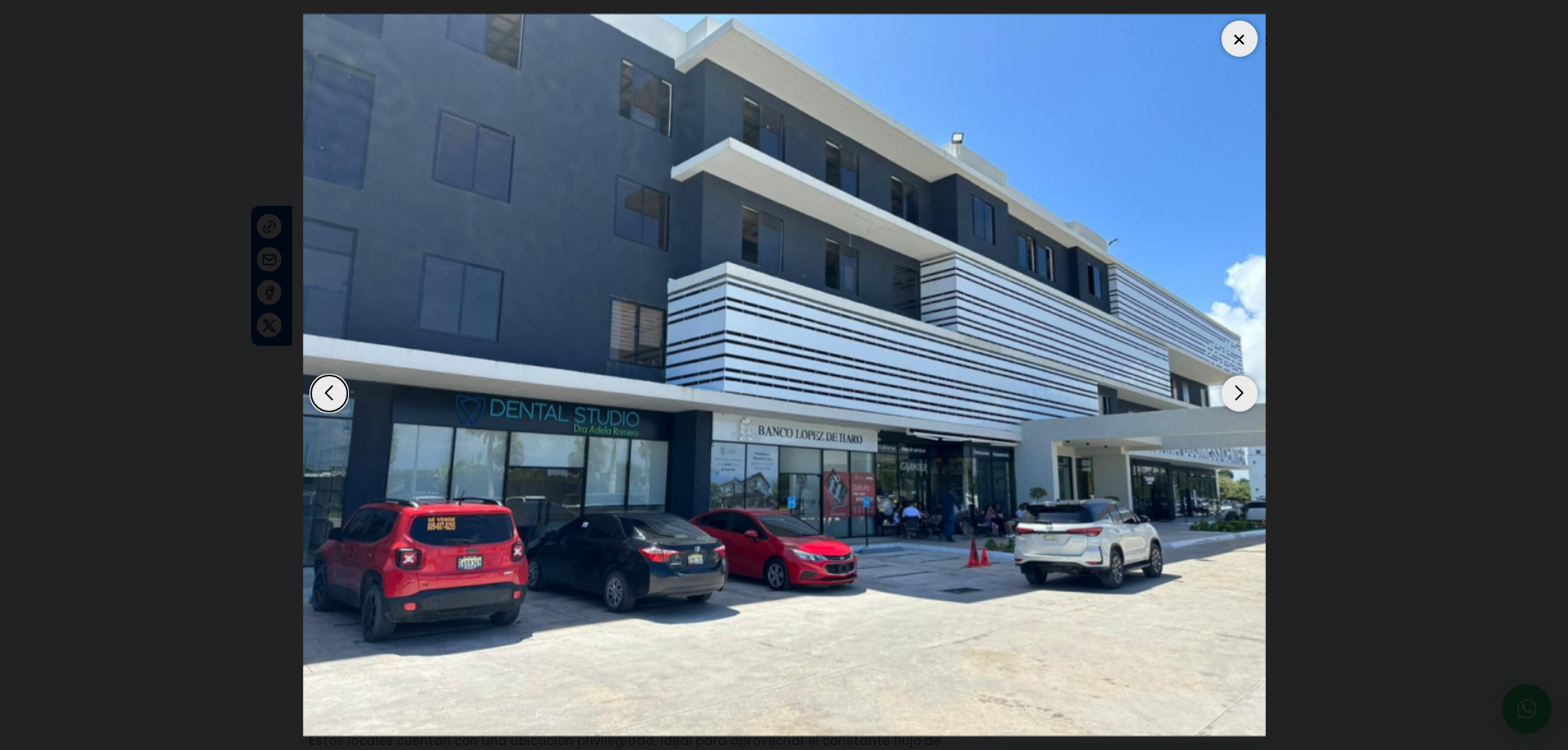
click at [1237, 384] on div "Next slide" at bounding box center [1239, 393] width 36 height 36
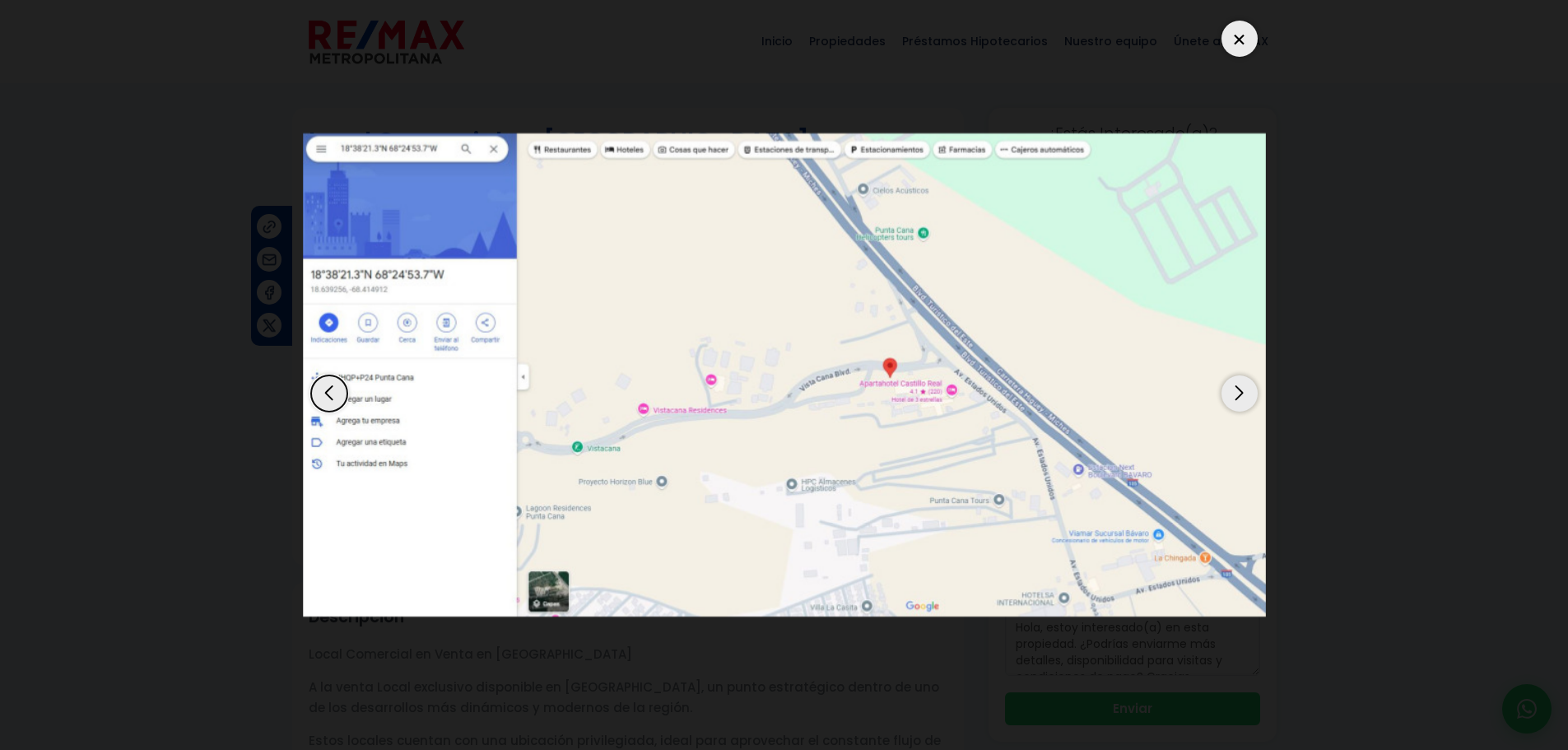
click at [1232, 382] on div "Next slide" at bounding box center [1239, 393] width 36 height 36
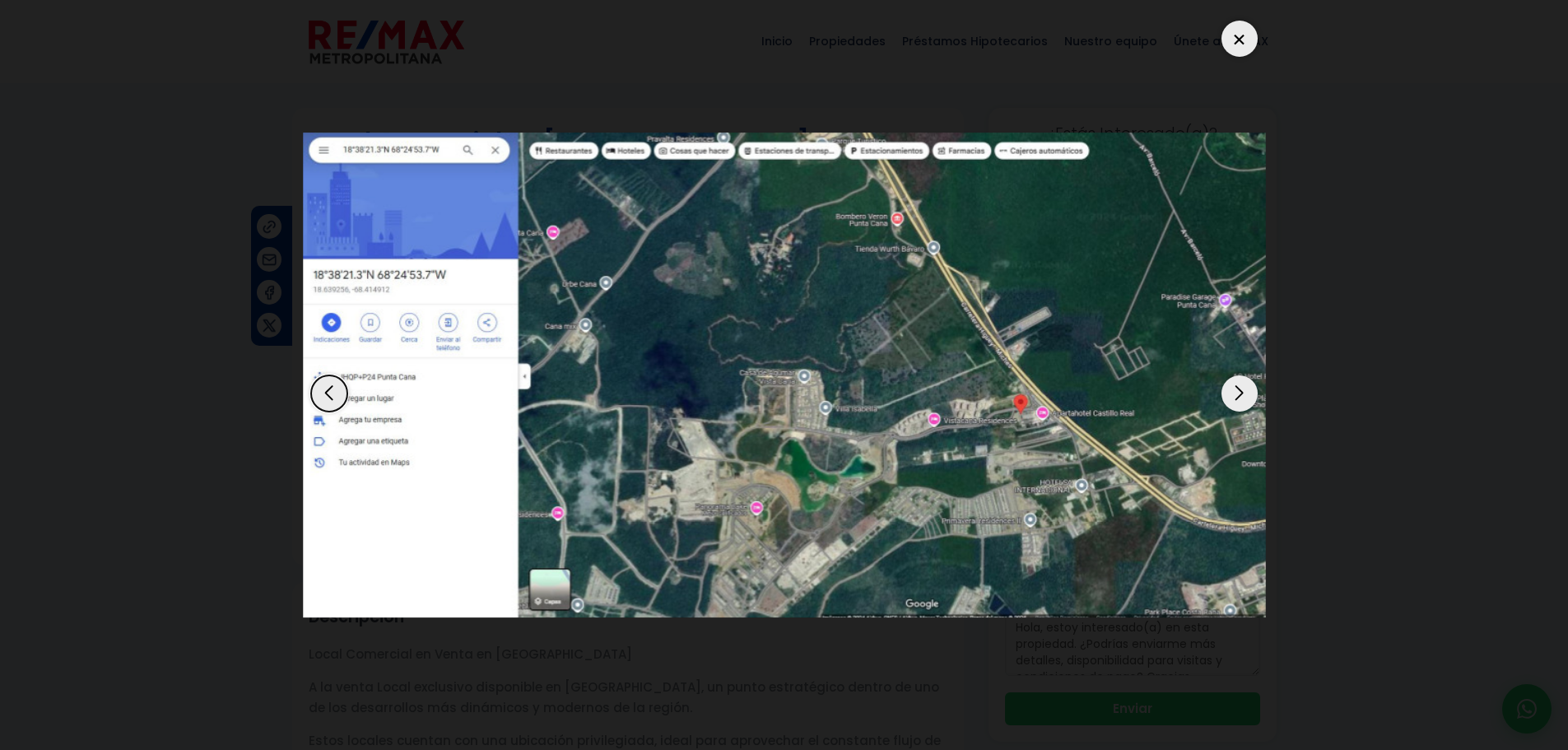
click at [1234, 383] on div "Next slide" at bounding box center [1239, 393] width 36 height 36
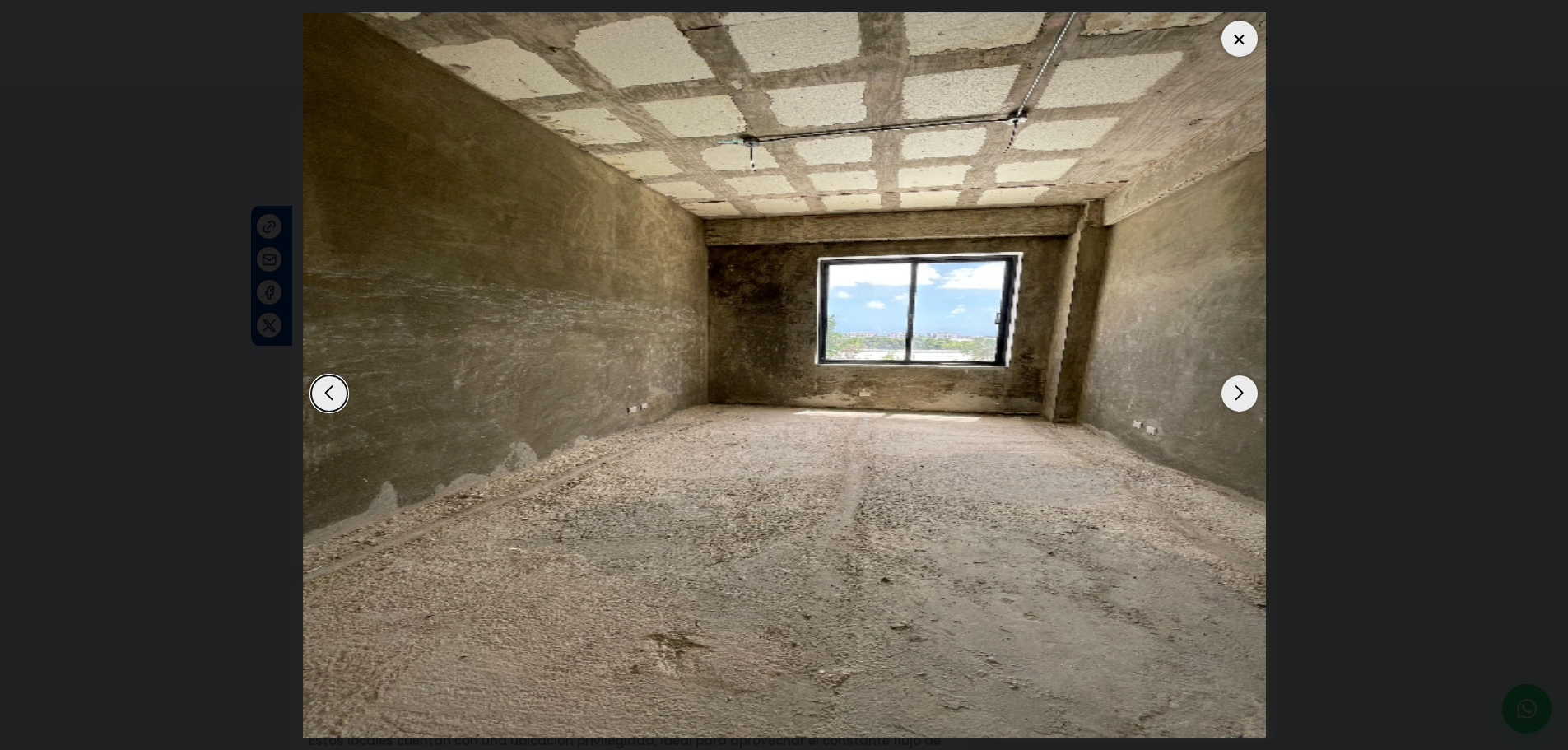
click at [1234, 392] on div "Next slide" at bounding box center [1239, 393] width 36 height 36
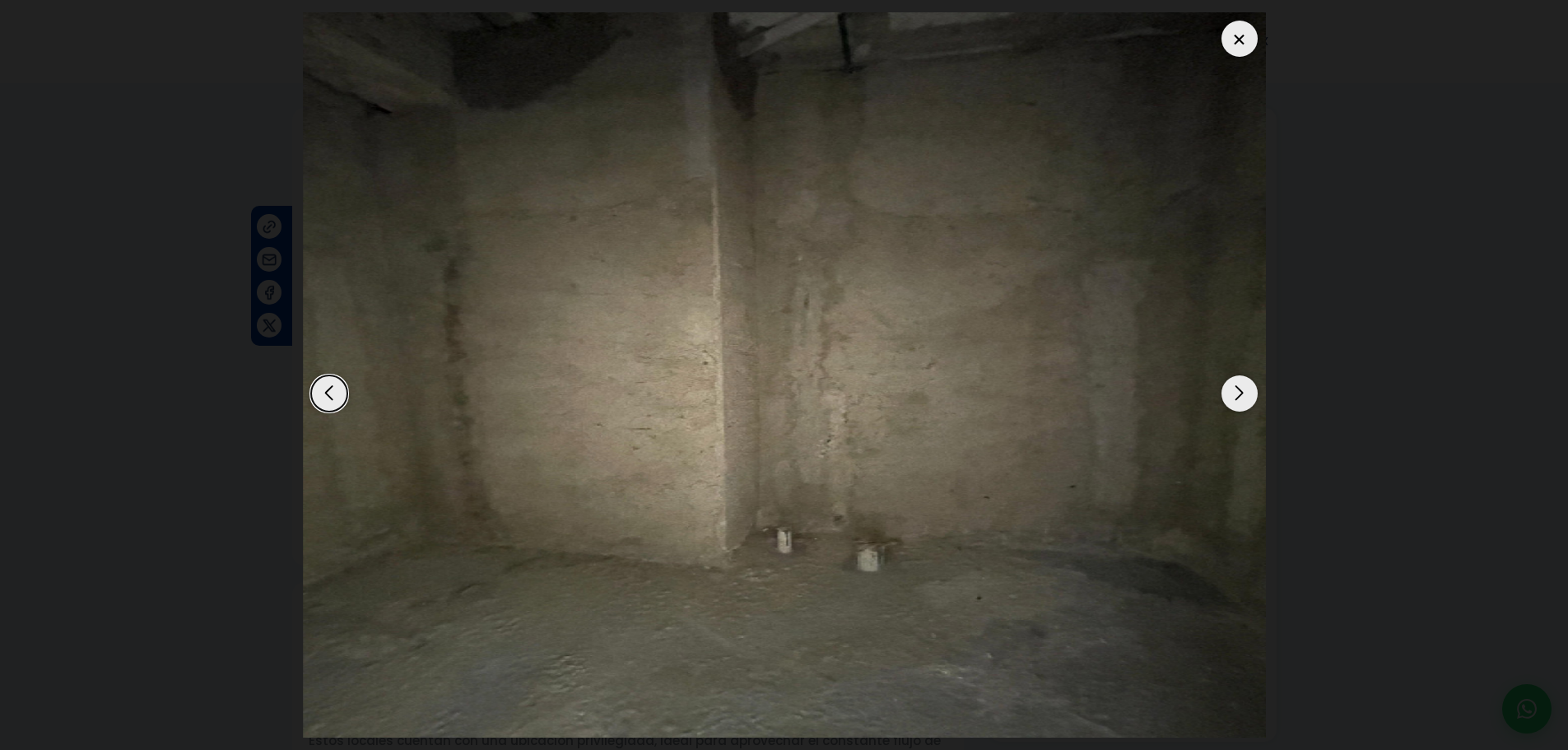
click at [1234, 392] on div "Next slide" at bounding box center [1239, 393] width 36 height 36
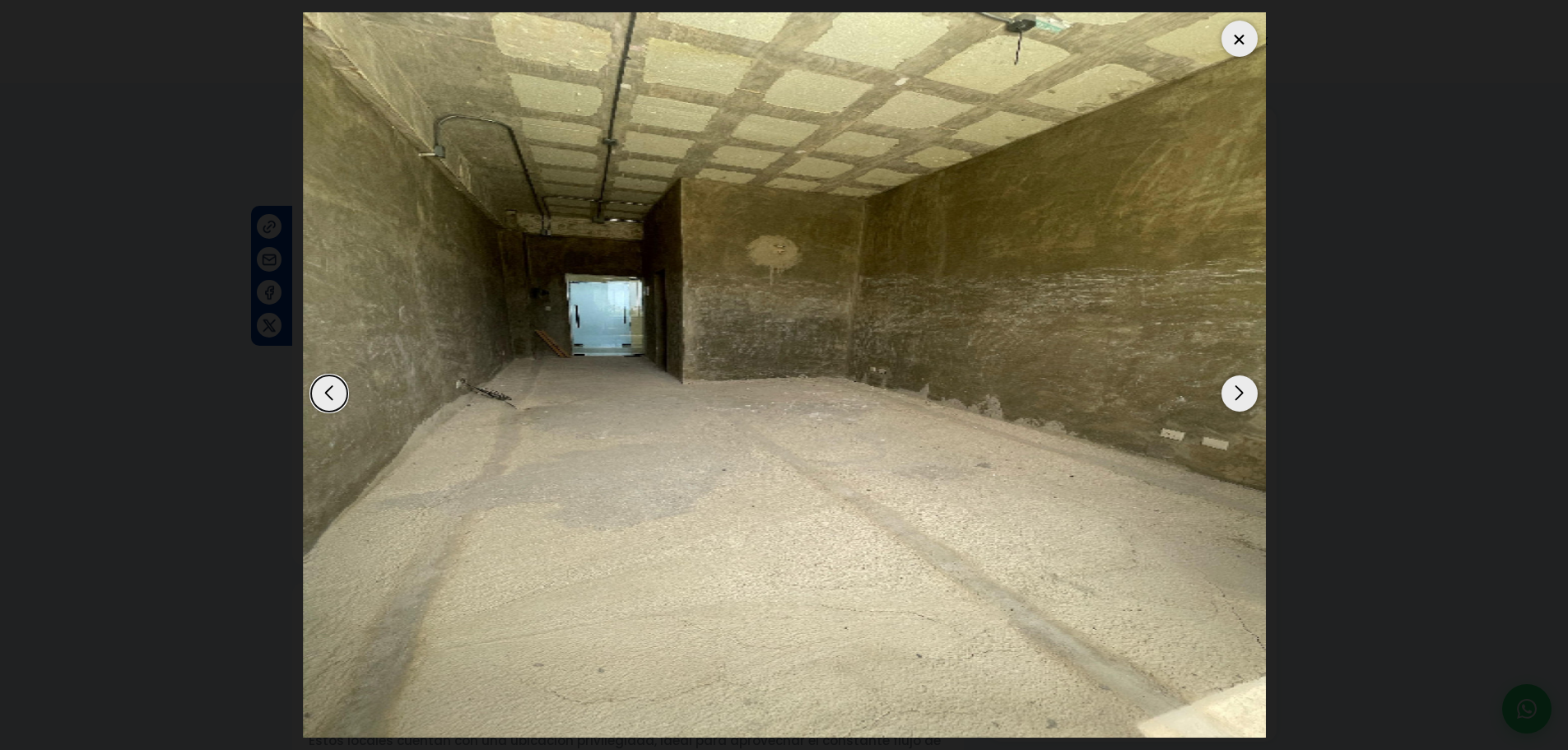
click at [1234, 392] on div "Next slide" at bounding box center [1239, 393] width 36 height 36
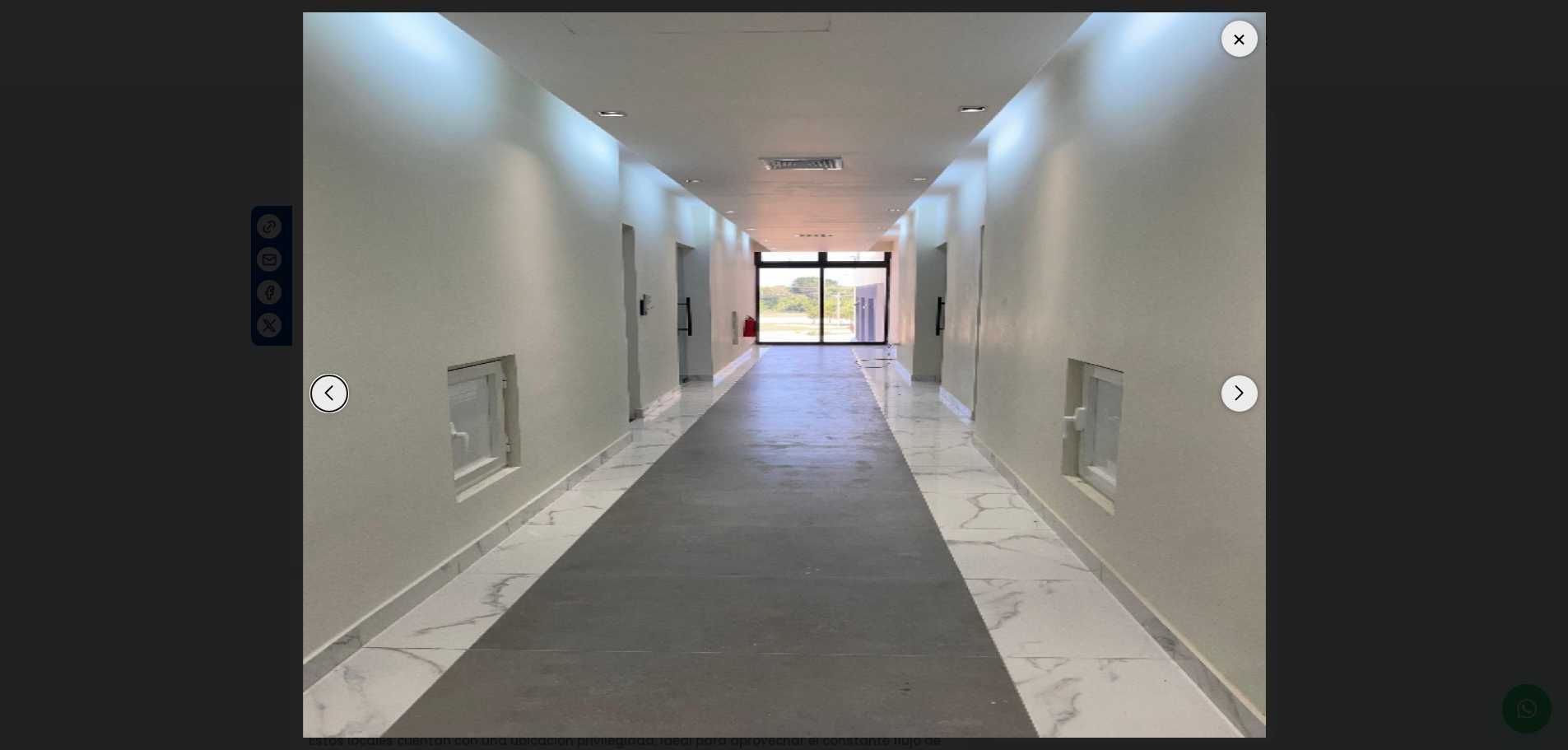
click at [1234, 392] on div "Next slide" at bounding box center [1239, 393] width 36 height 36
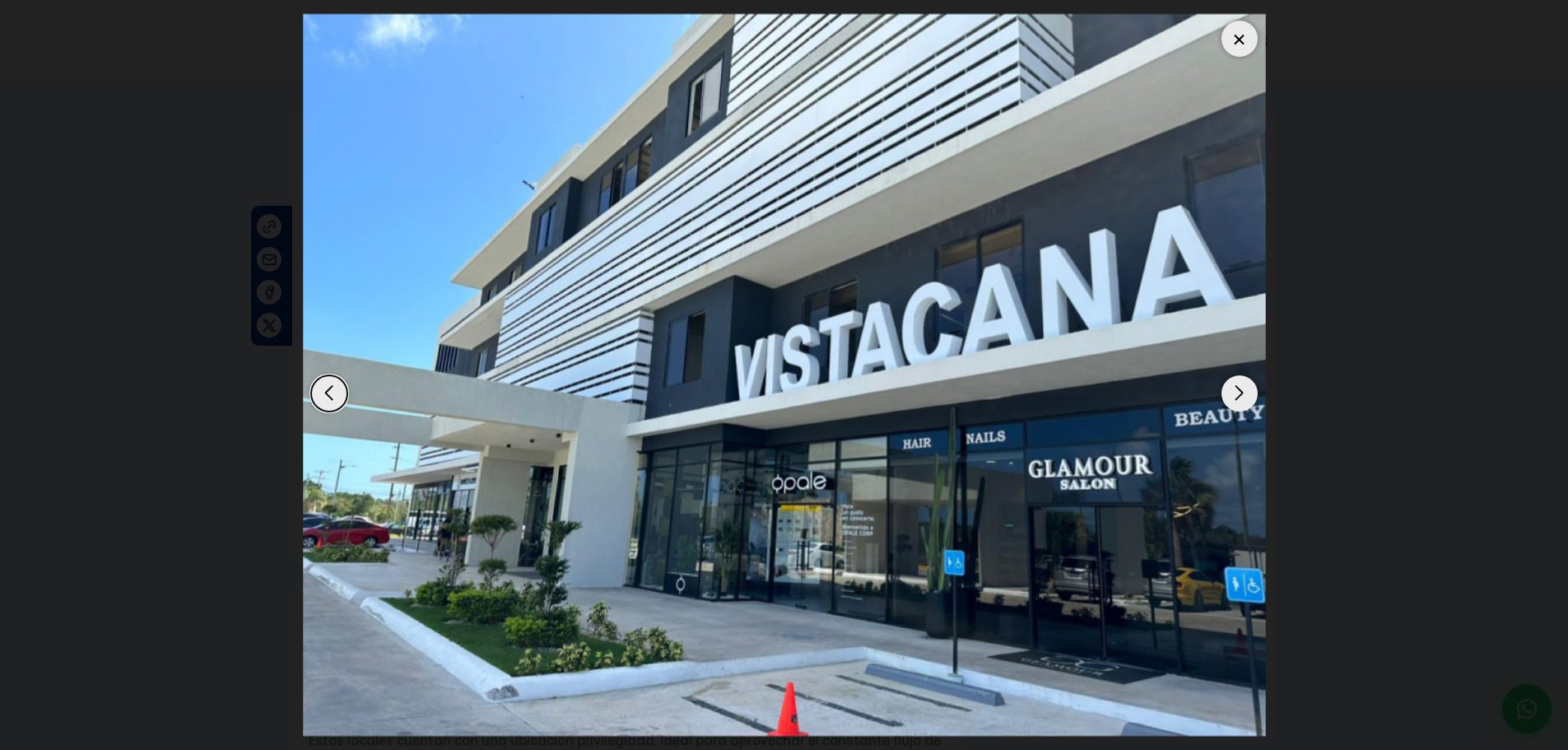
click at [1245, 33] on div at bounding box center [1239, 38] width 36 height 36
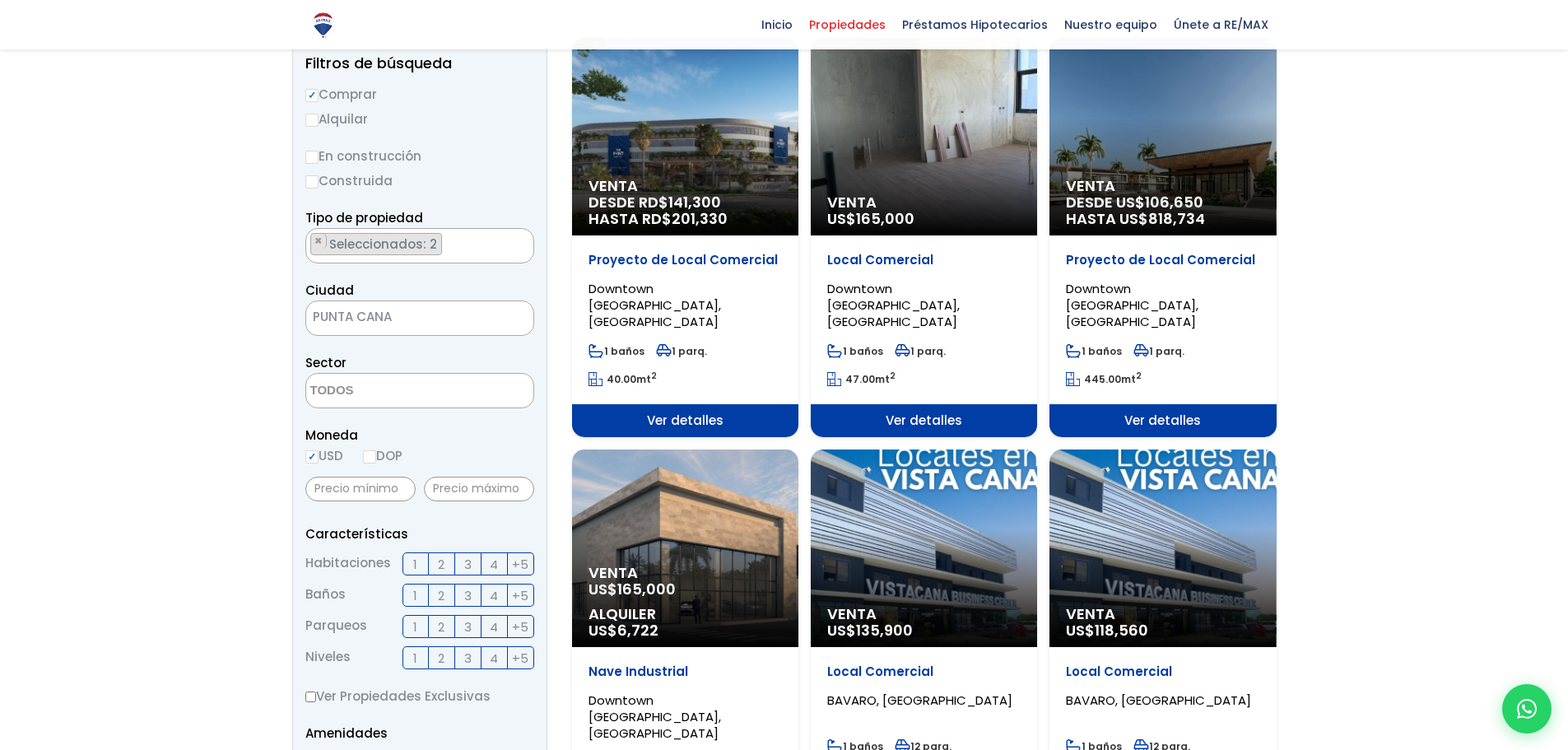
scroll to position [166, 0]
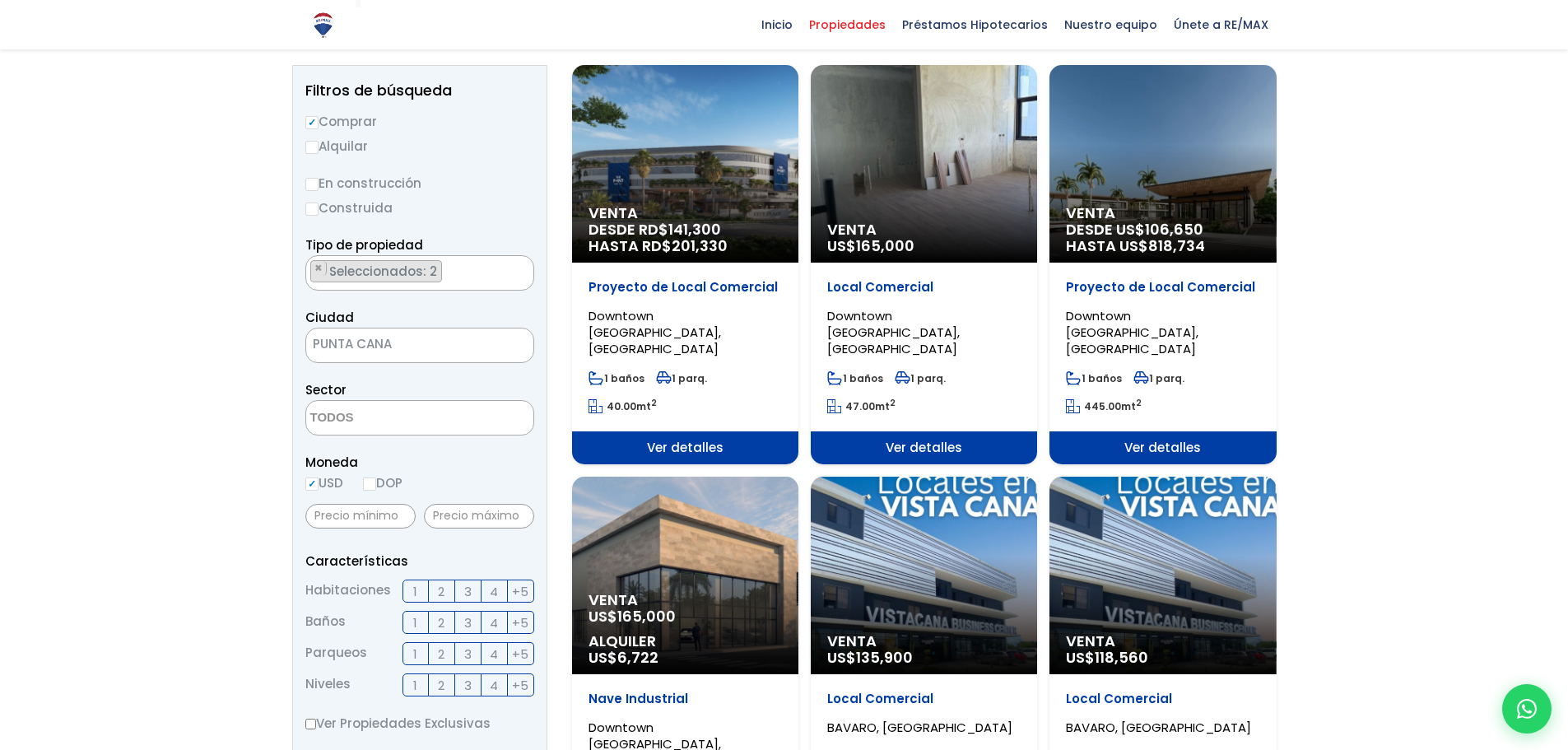
click at [707, 204] on div "Venta DESDE RD$ 141,300 HASTA RD$ 201,330" at bounding box center [685, 164] width 227 height 197
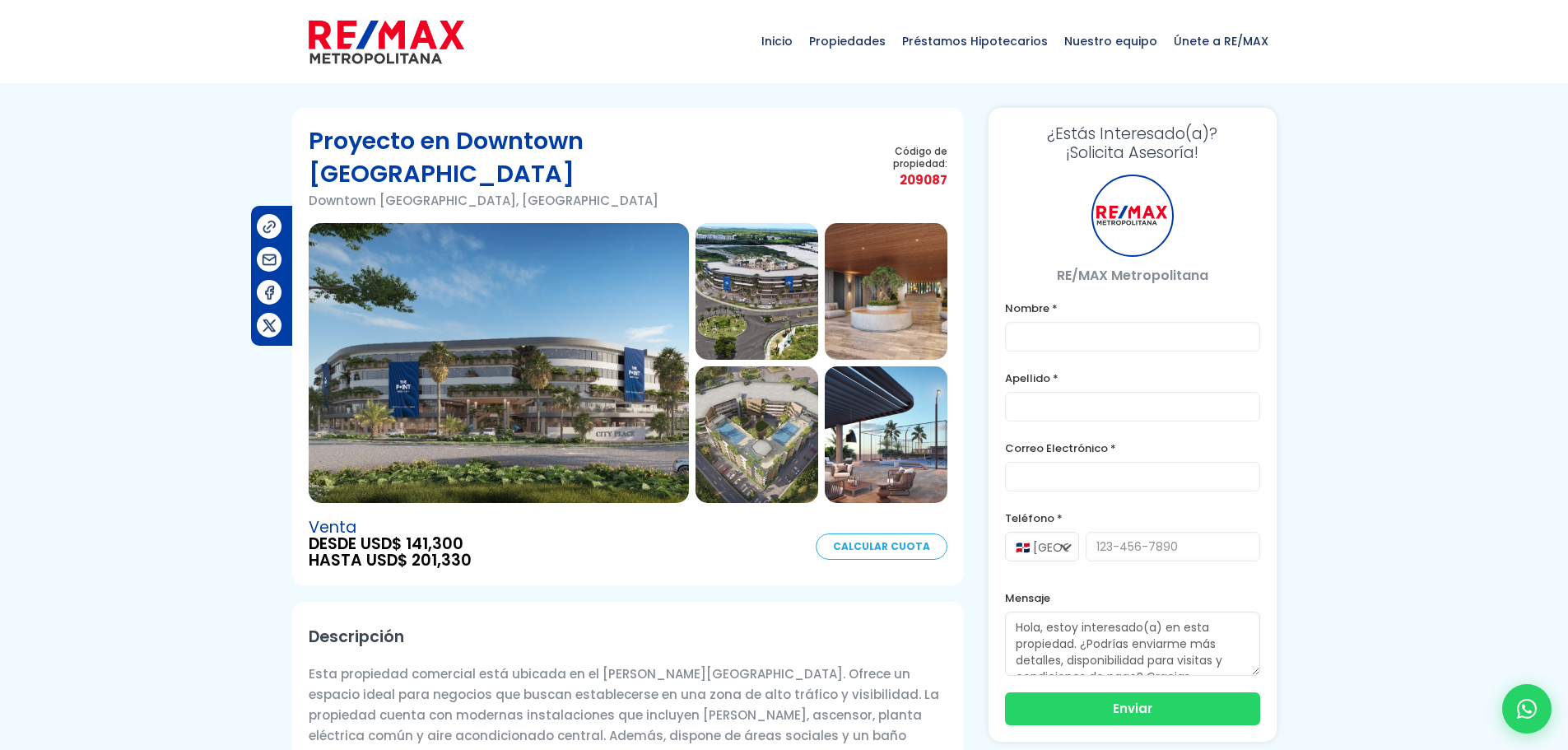
click at [549, 377] on img at bounding box center [498, 363] width 380 height 280
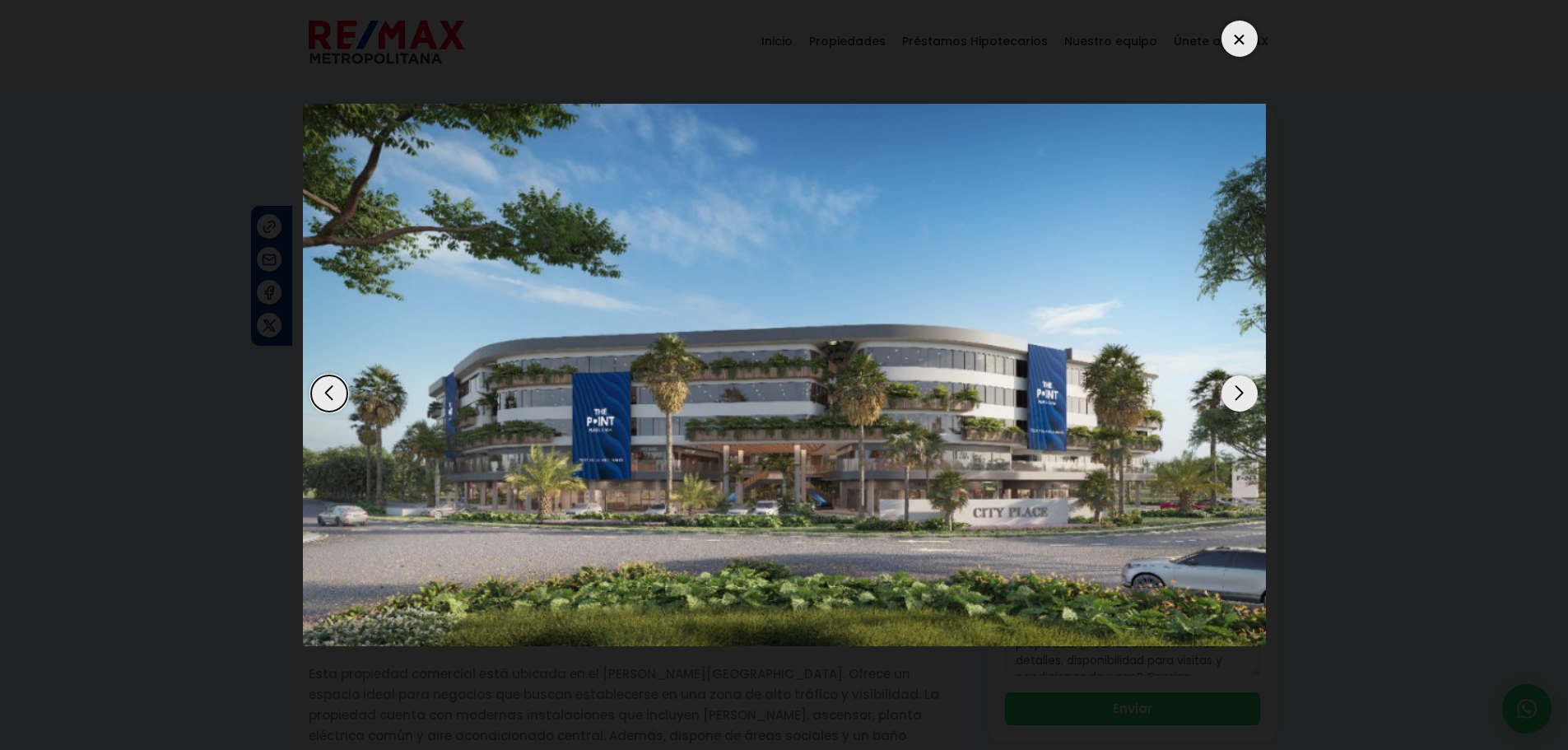
click at [1237, 388] on div "Next slide" at bounding box center [1239, 393] width 36 height 36
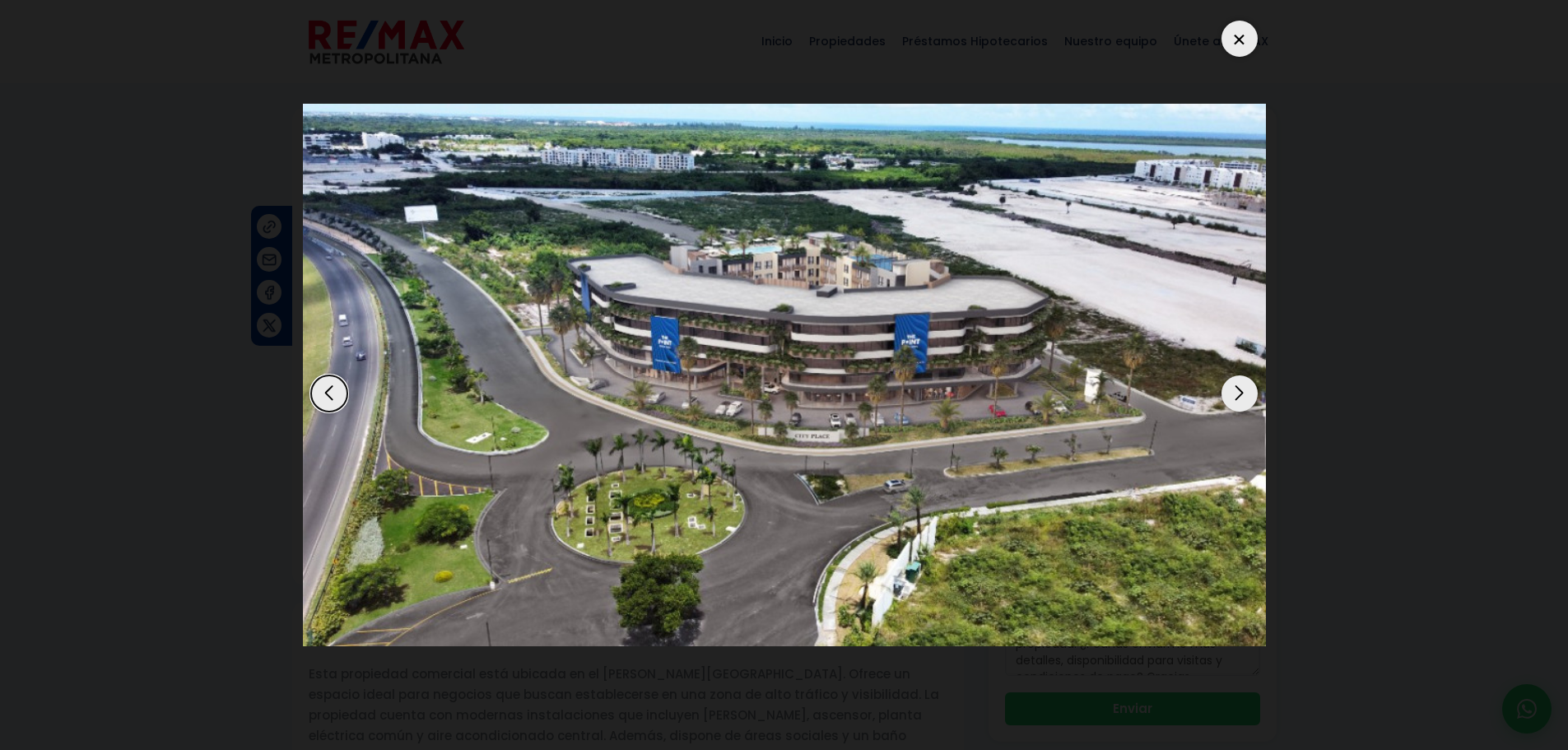
click at [1235, 392] on div "Next slide" at bounding box center [1239, 393] width 36 height 36
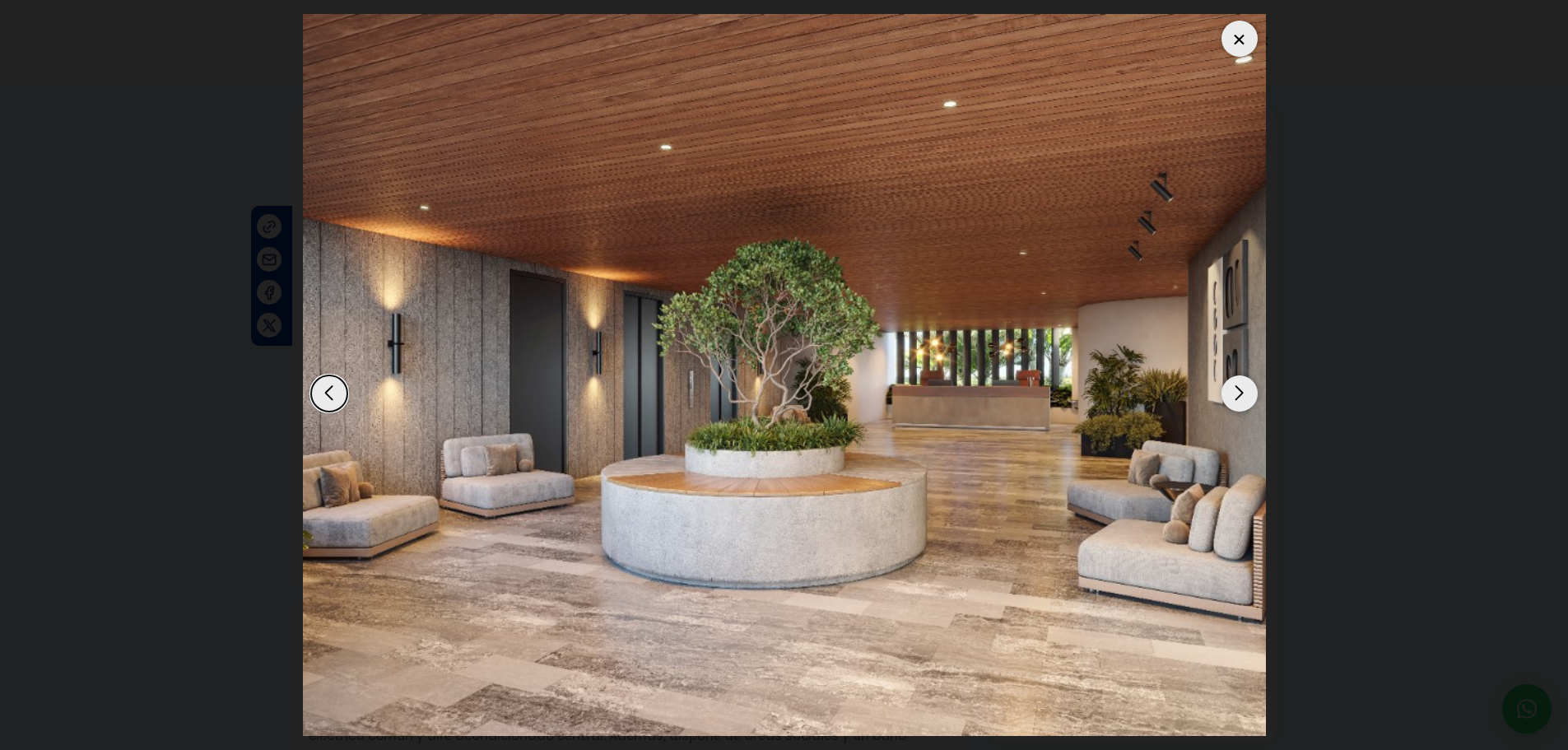
click at [1235, 393] on div "Next slide" at bounding box center [1239, 393] width 36 height 36
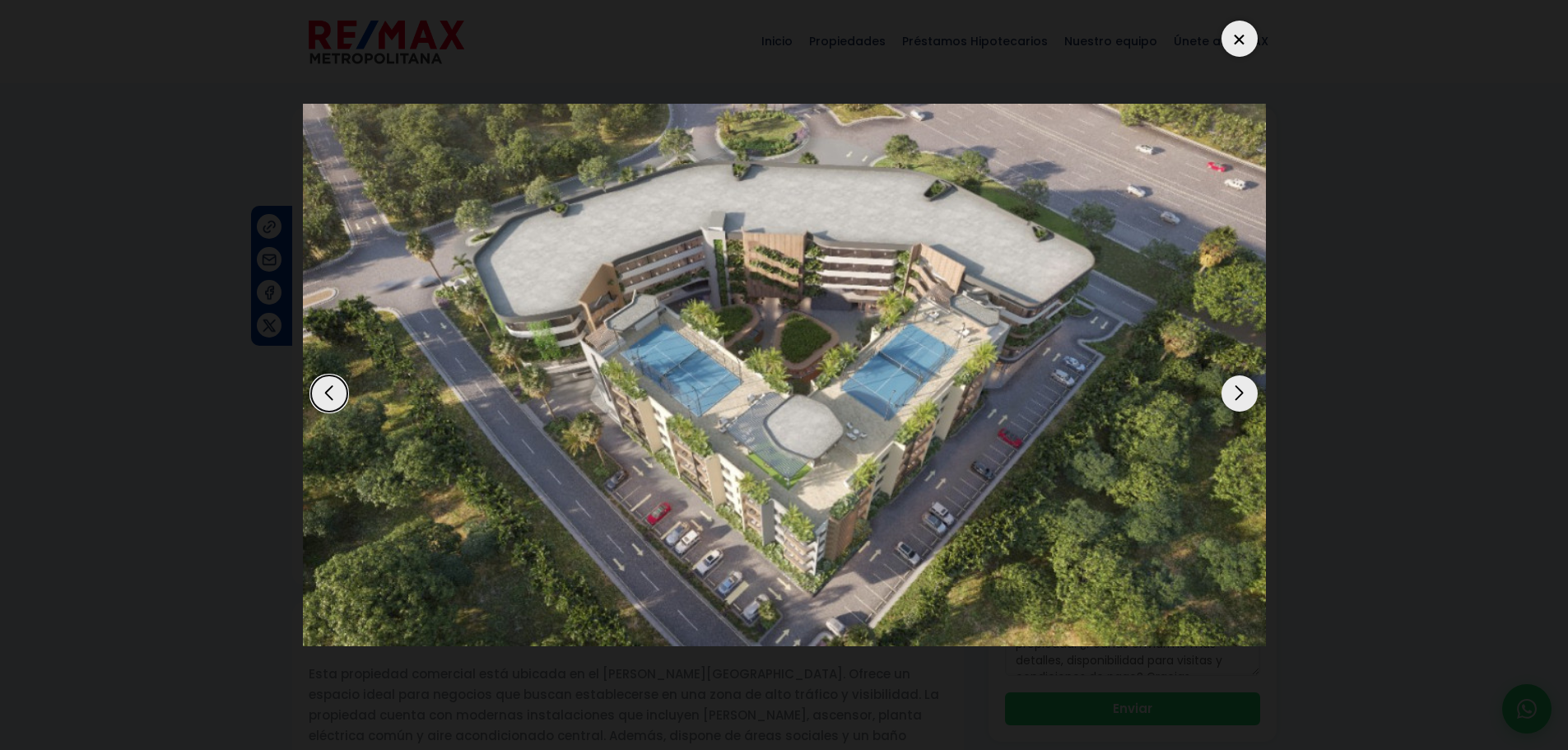
click at [1235, 393] on div "Next slide" at bounding box center [1239, 393] width 36 height 36
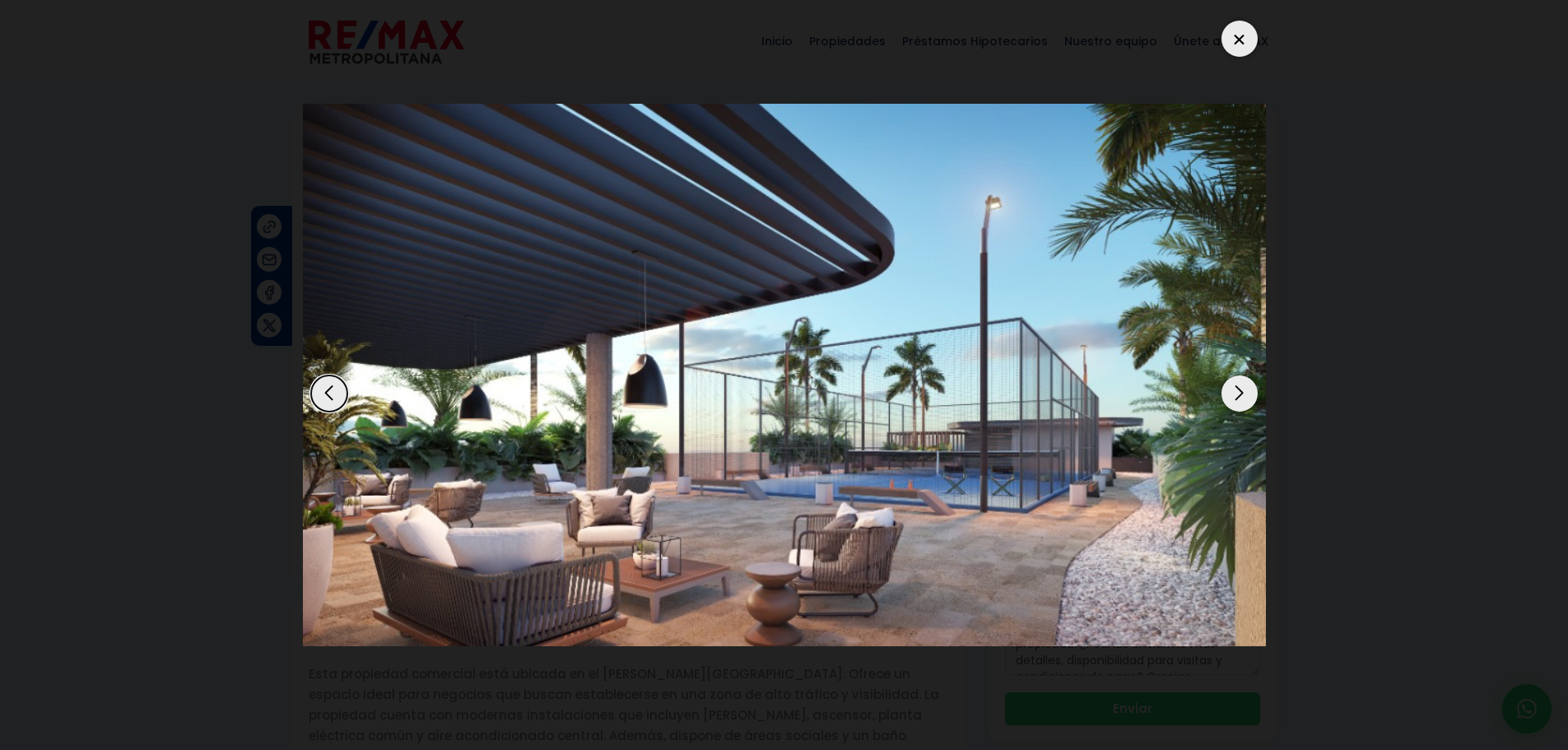
click at [1237, 45] on div at bounding box center [1239, 38] width 36 height 36
